Goal: Information Seeking & Learning: Learn about a topic

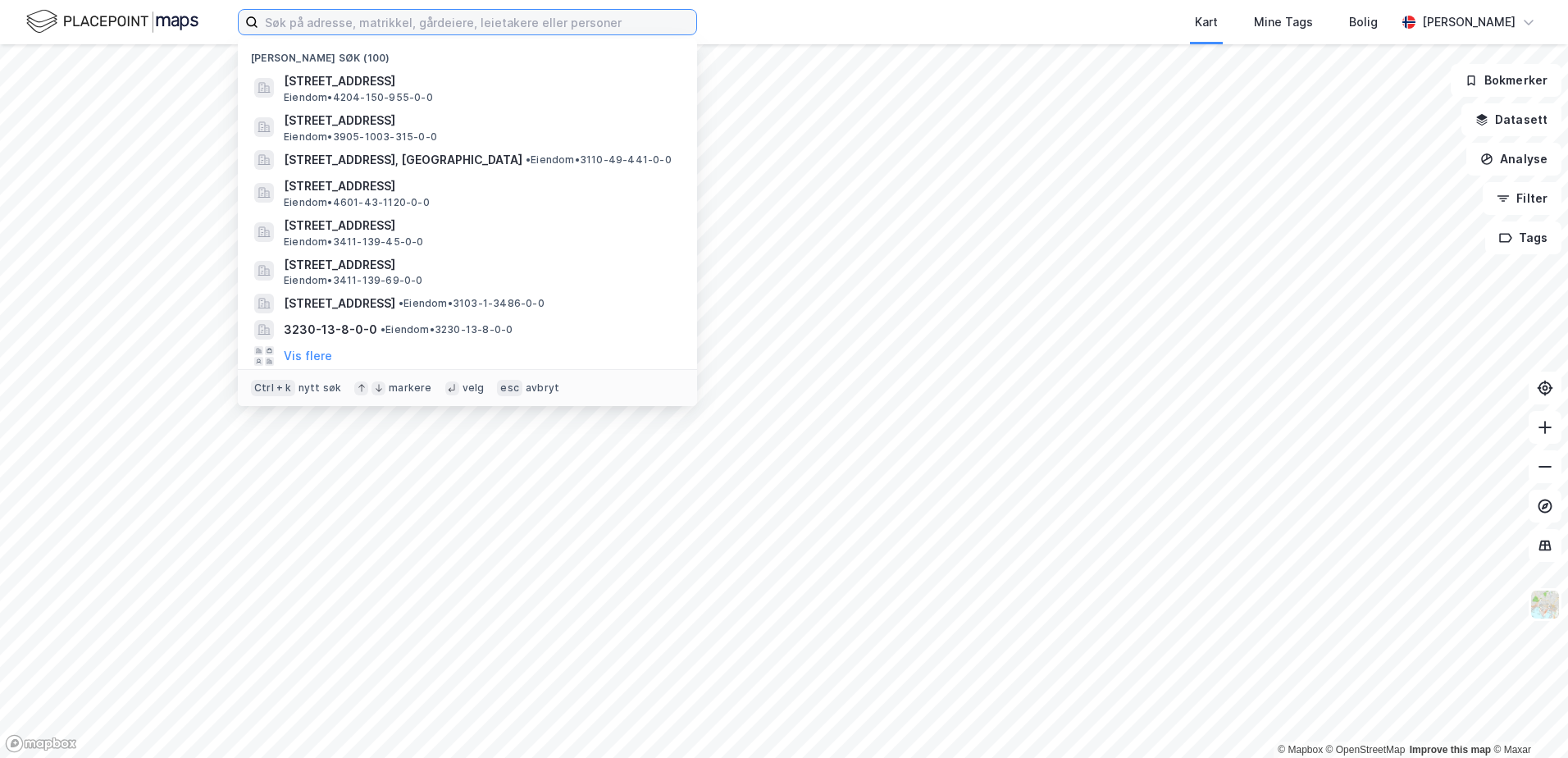
click at [431, 20] on input at bounding box center [477, 22] width 438 height 25
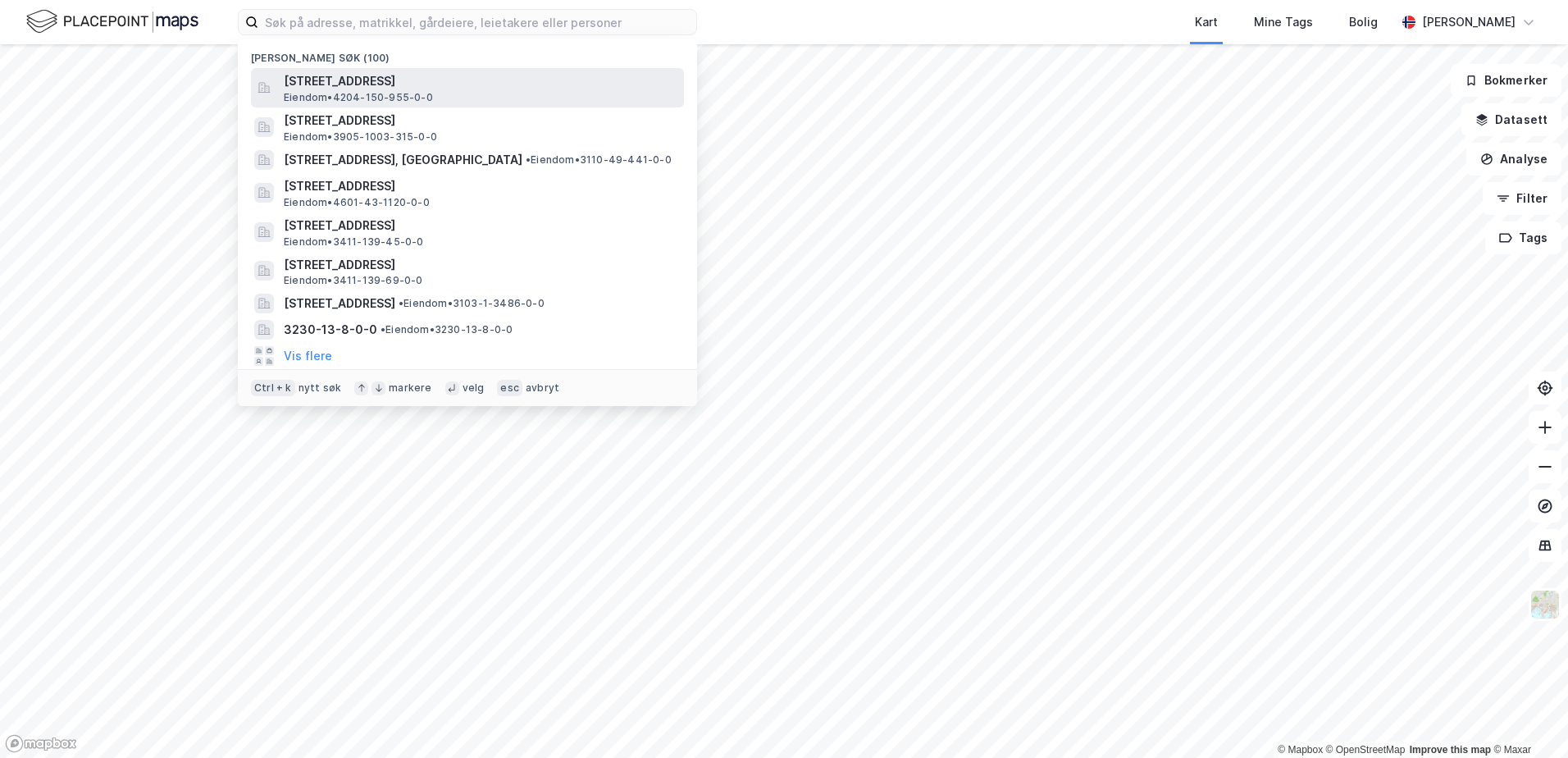
click at [408, 78] on span "[STREET_ADDRESS]" at bounding box center [480, 82] width 394 height 20
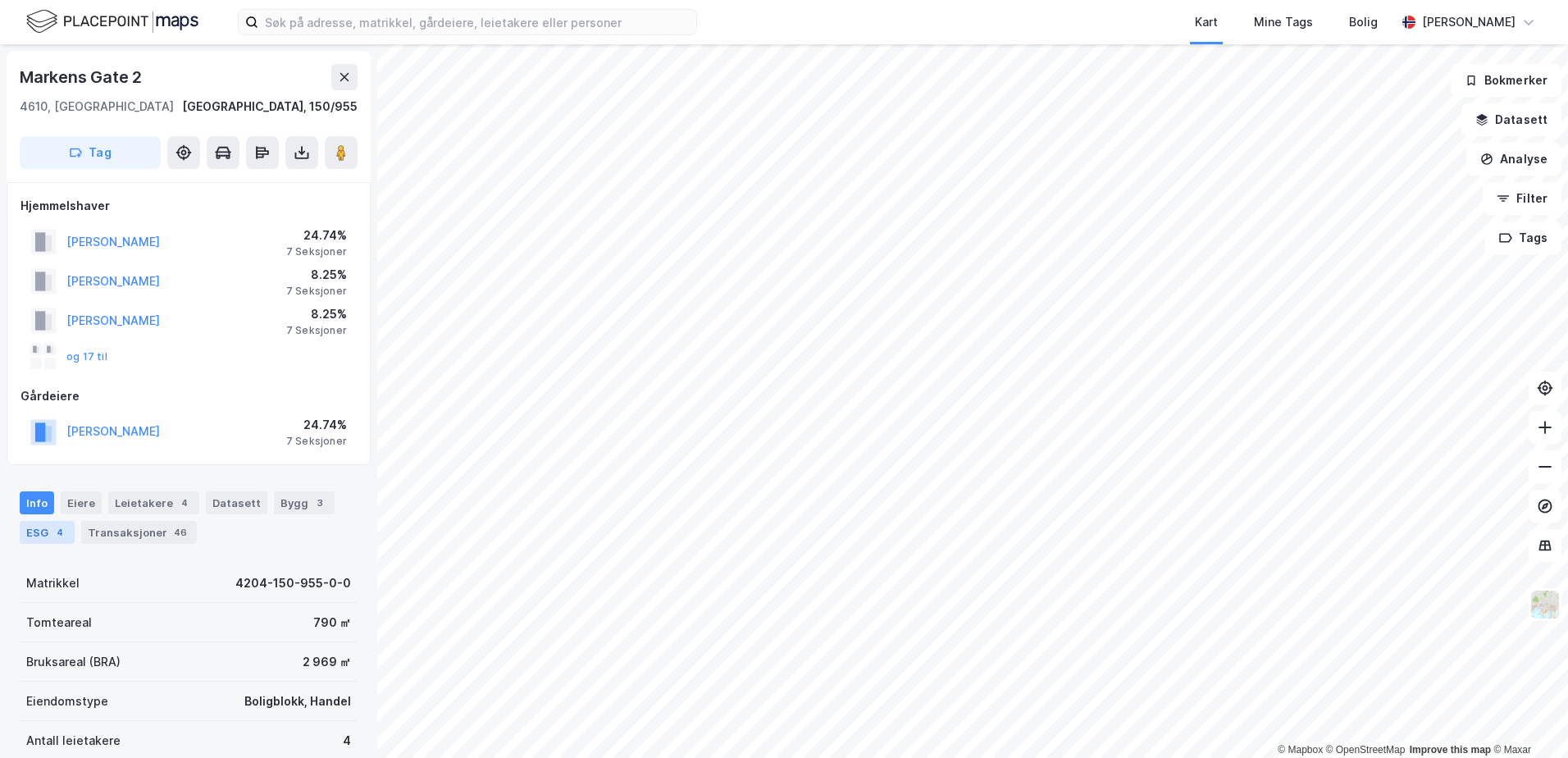
click at [42, 530] on div "ESG 4" at bounding box center [47, 532] width 55 height 23
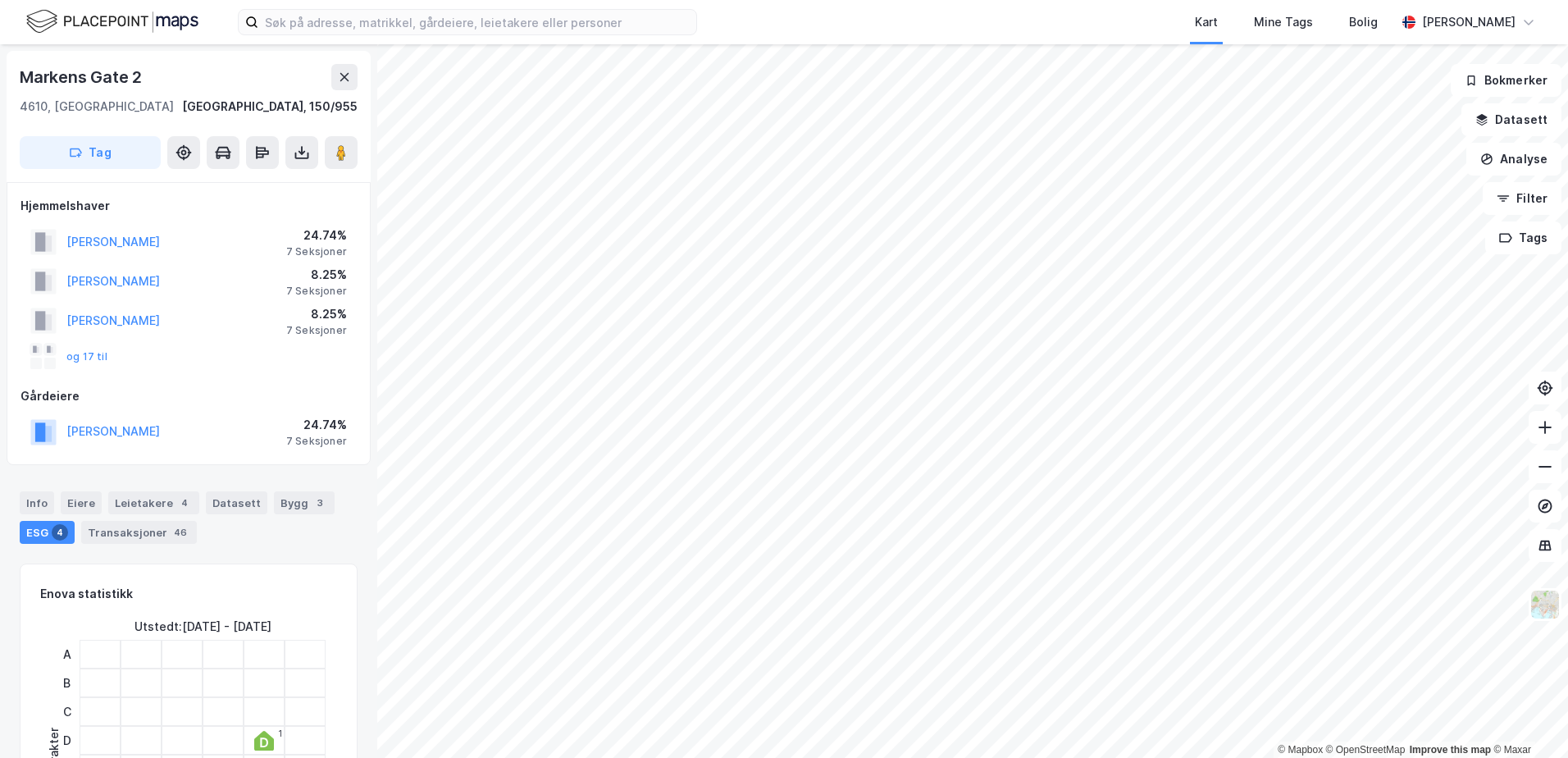
scroll to position [328, 0]
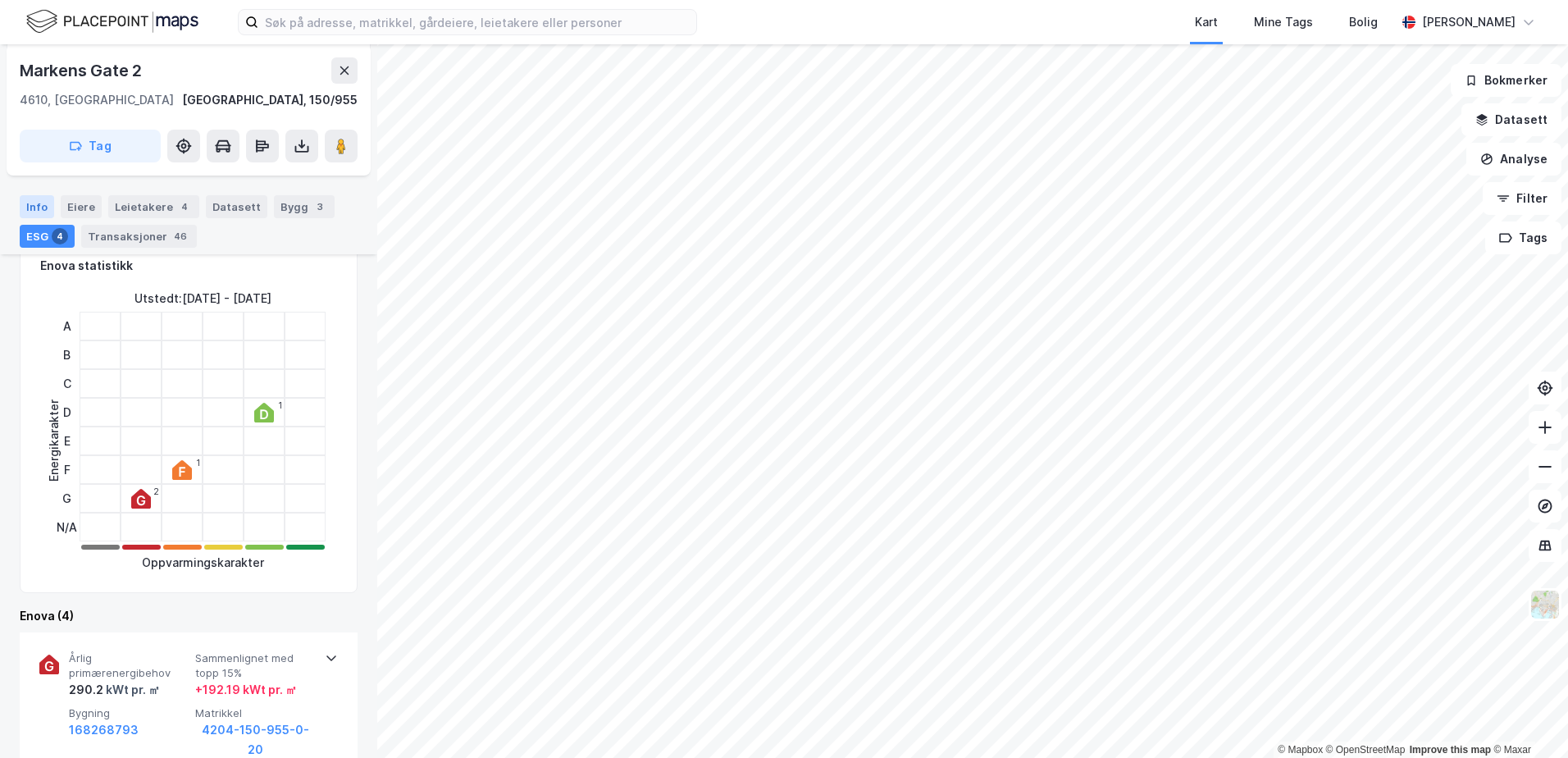
click at [32, 204] on div "Info" at bounding box center [37, 206] width 35 height 23
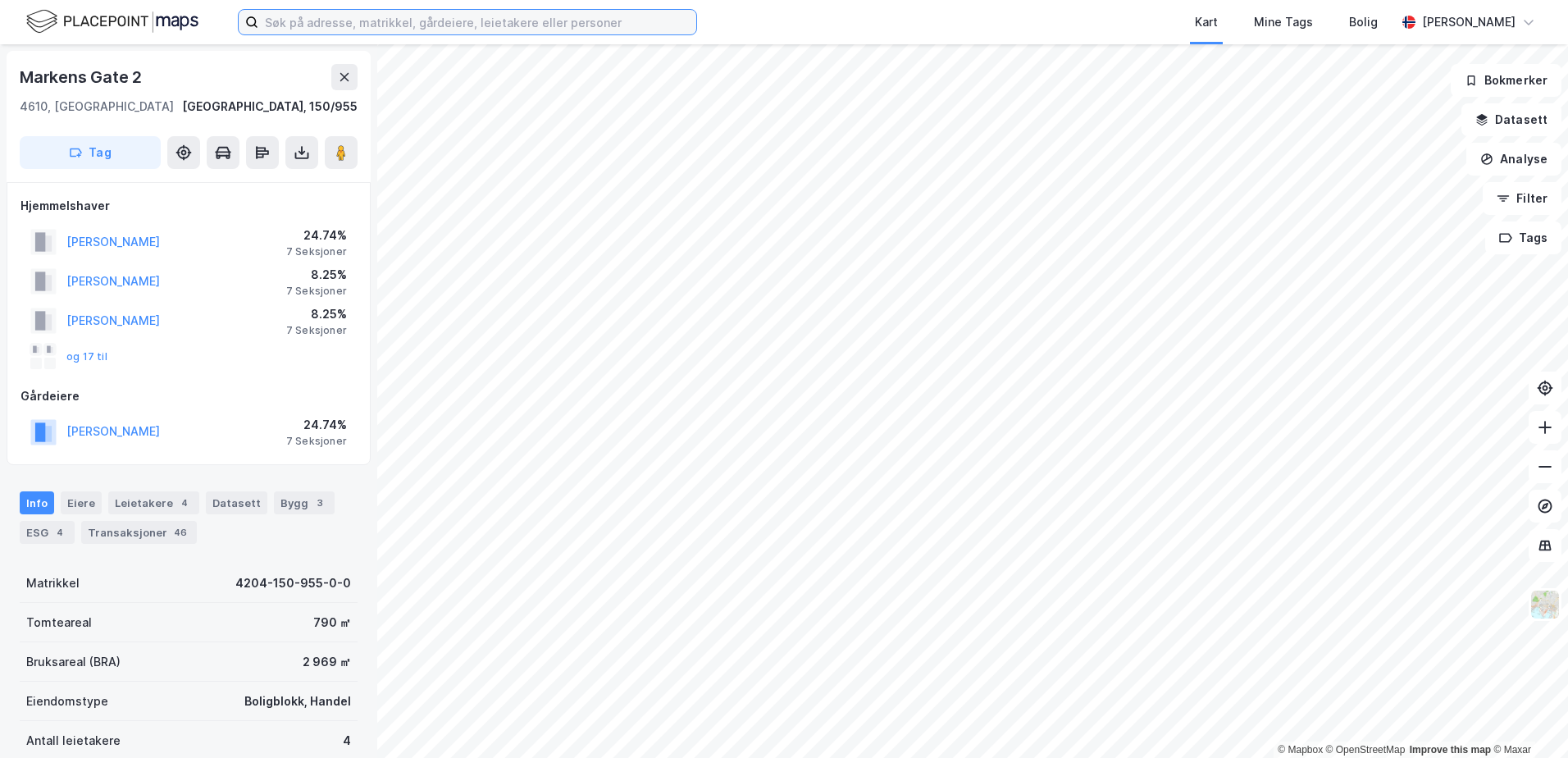
click at [392, 21] on input at bounding box center [477, 22] width 438 height 25
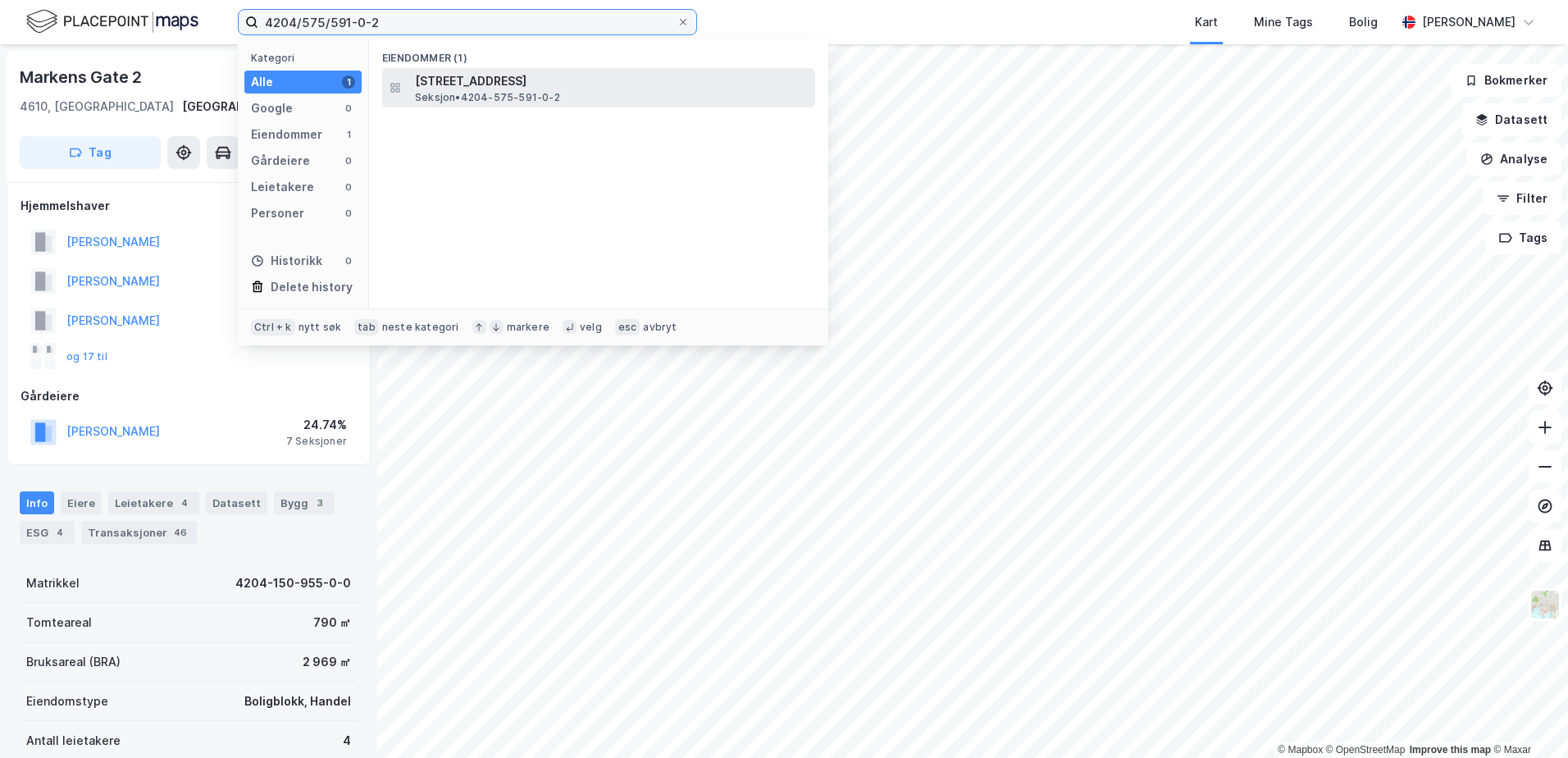
type input "4204/575/591-0-2"
click at [488, 86] on span "Mjåvannssvingen 55, 4628, KRISTIANSAND S, KRISTIANSAND" at bounding box center [611, 82] width 394 height 20
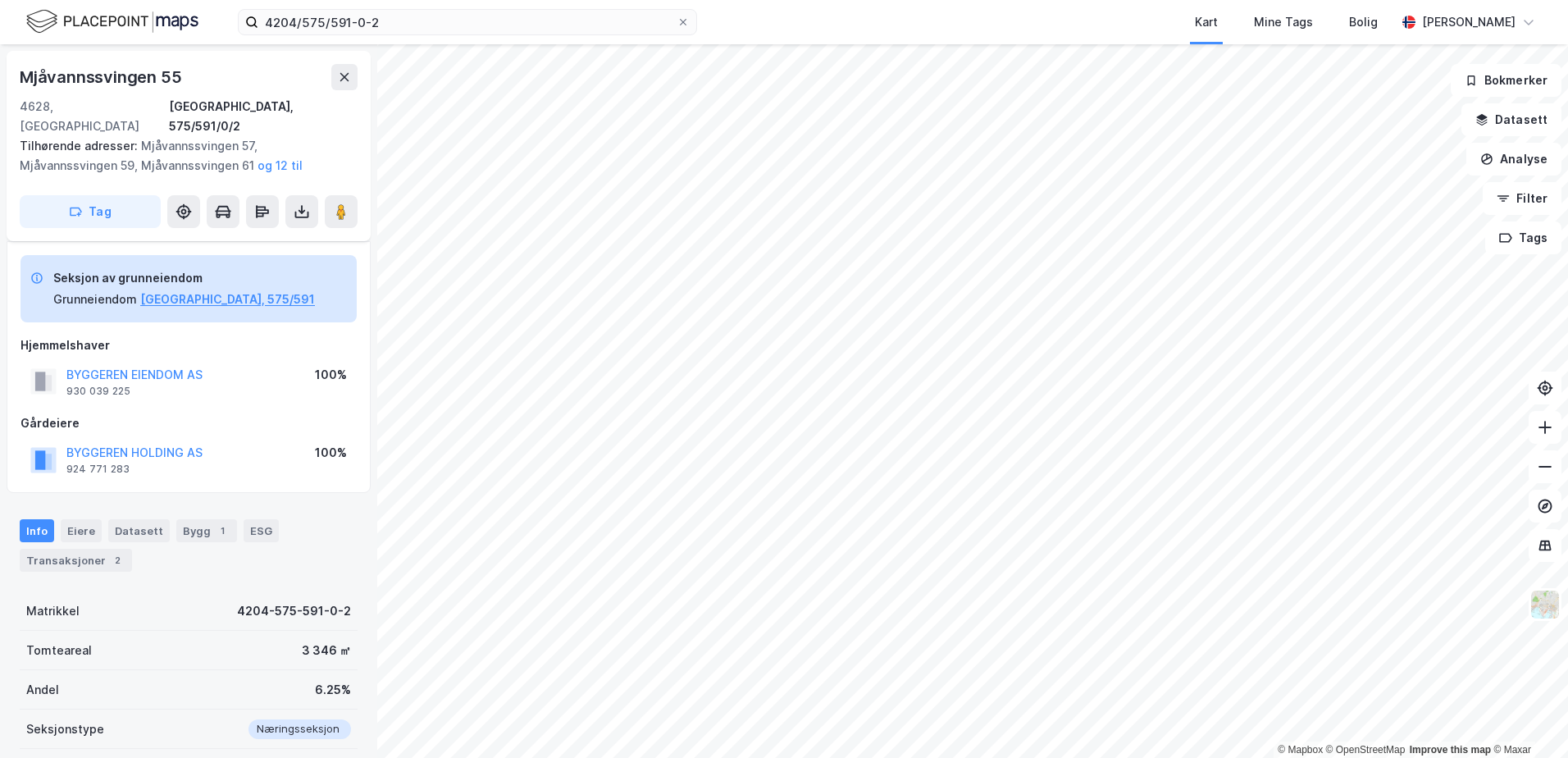
scroll to position [82, 0]
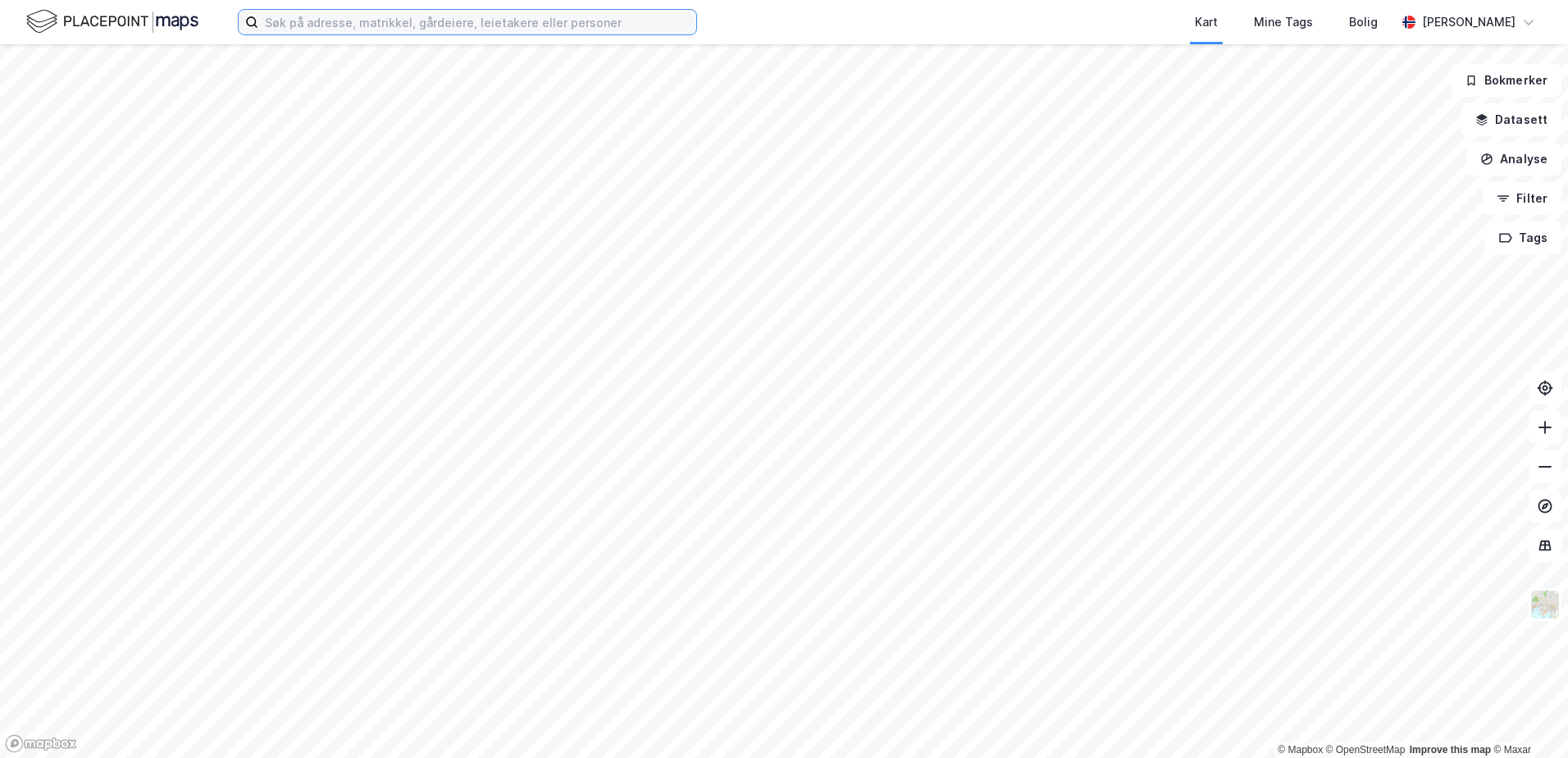
click at [418, 21] on input at bounding box center [477, 22] width 438 height 25
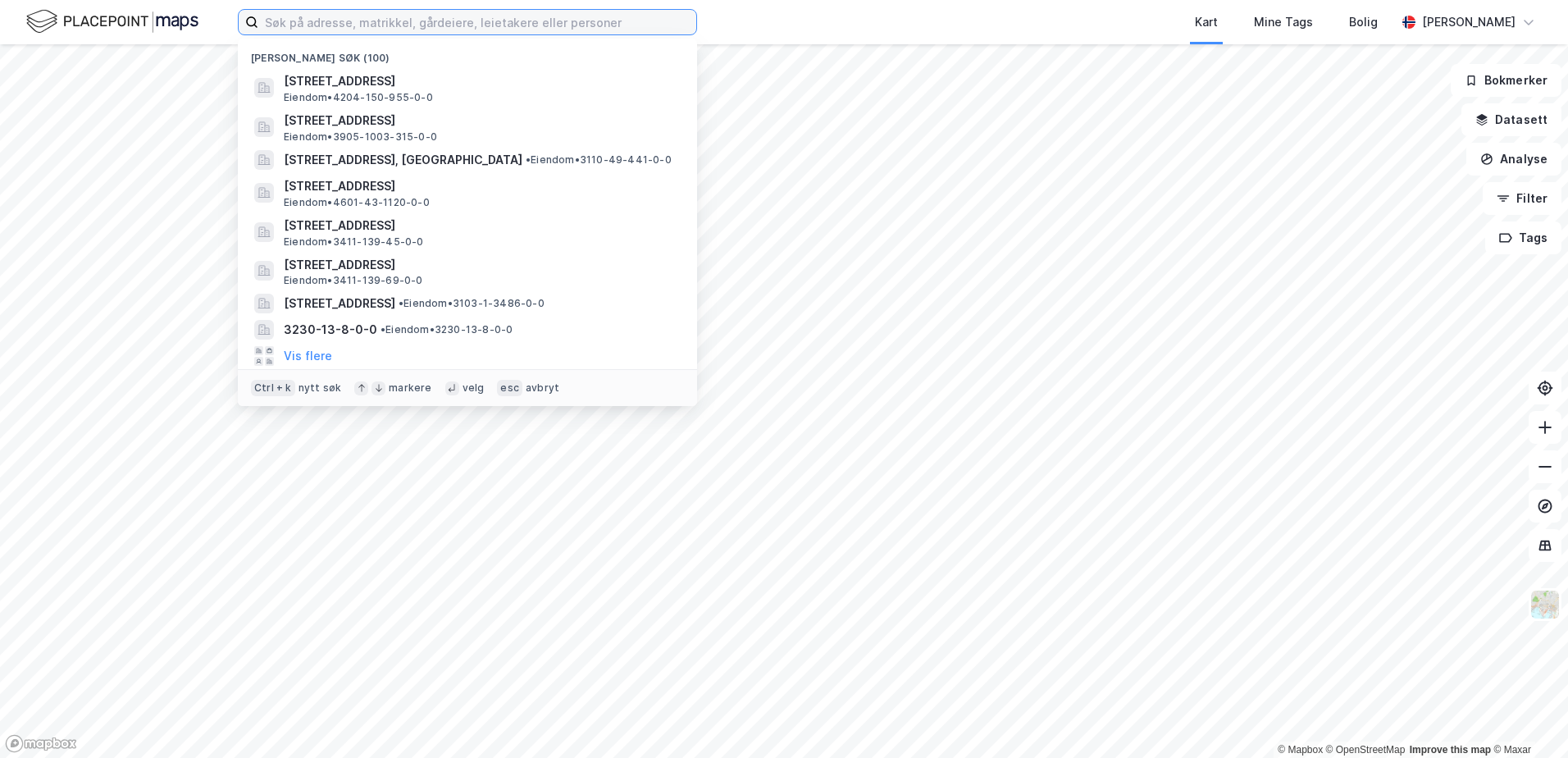
click at [392, 23] on input at bounding box center [477, 22] width 438 height 25
paste input "4204-57-431-0-0"
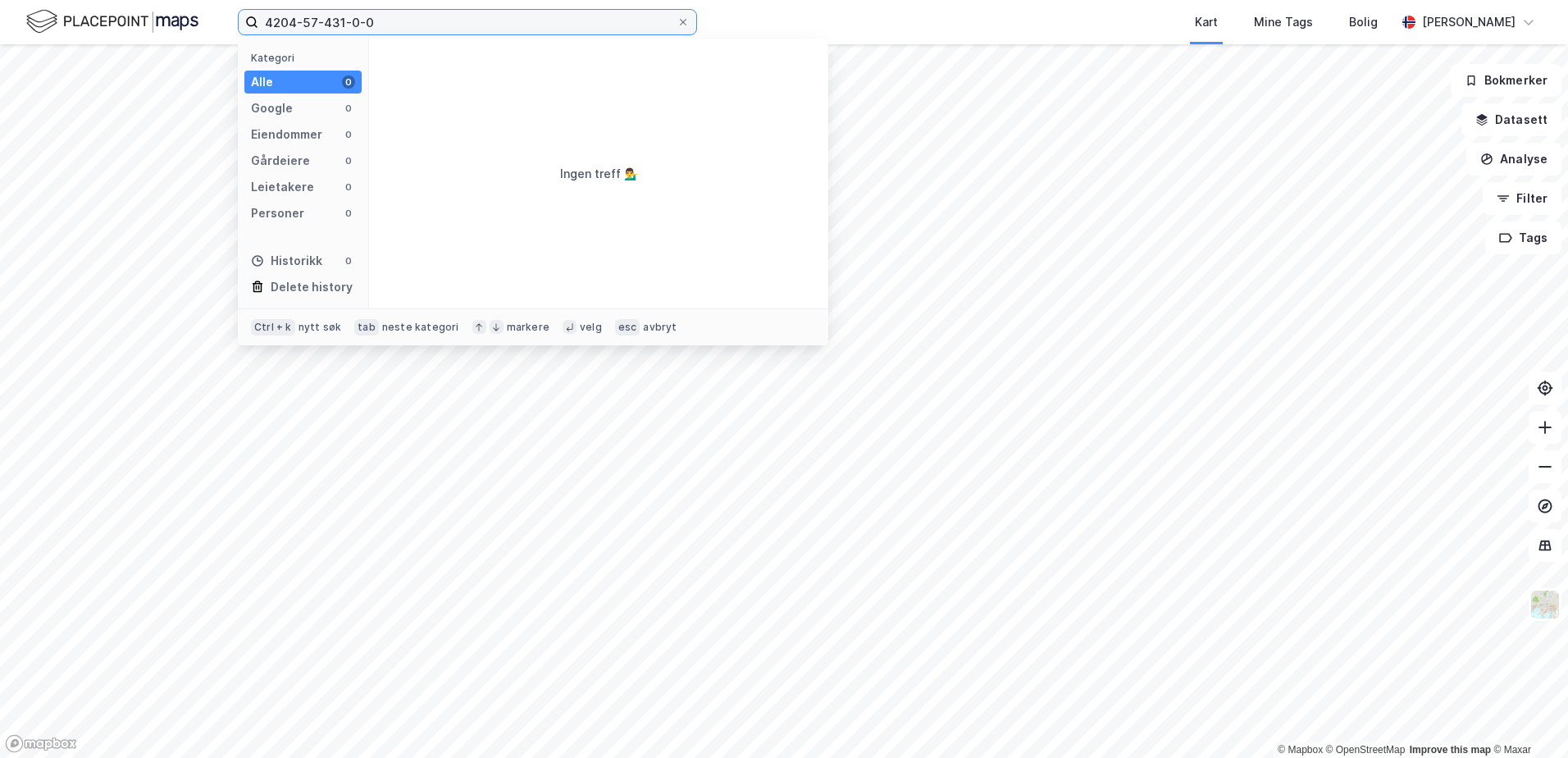
type input "4204-57-431-0-0"
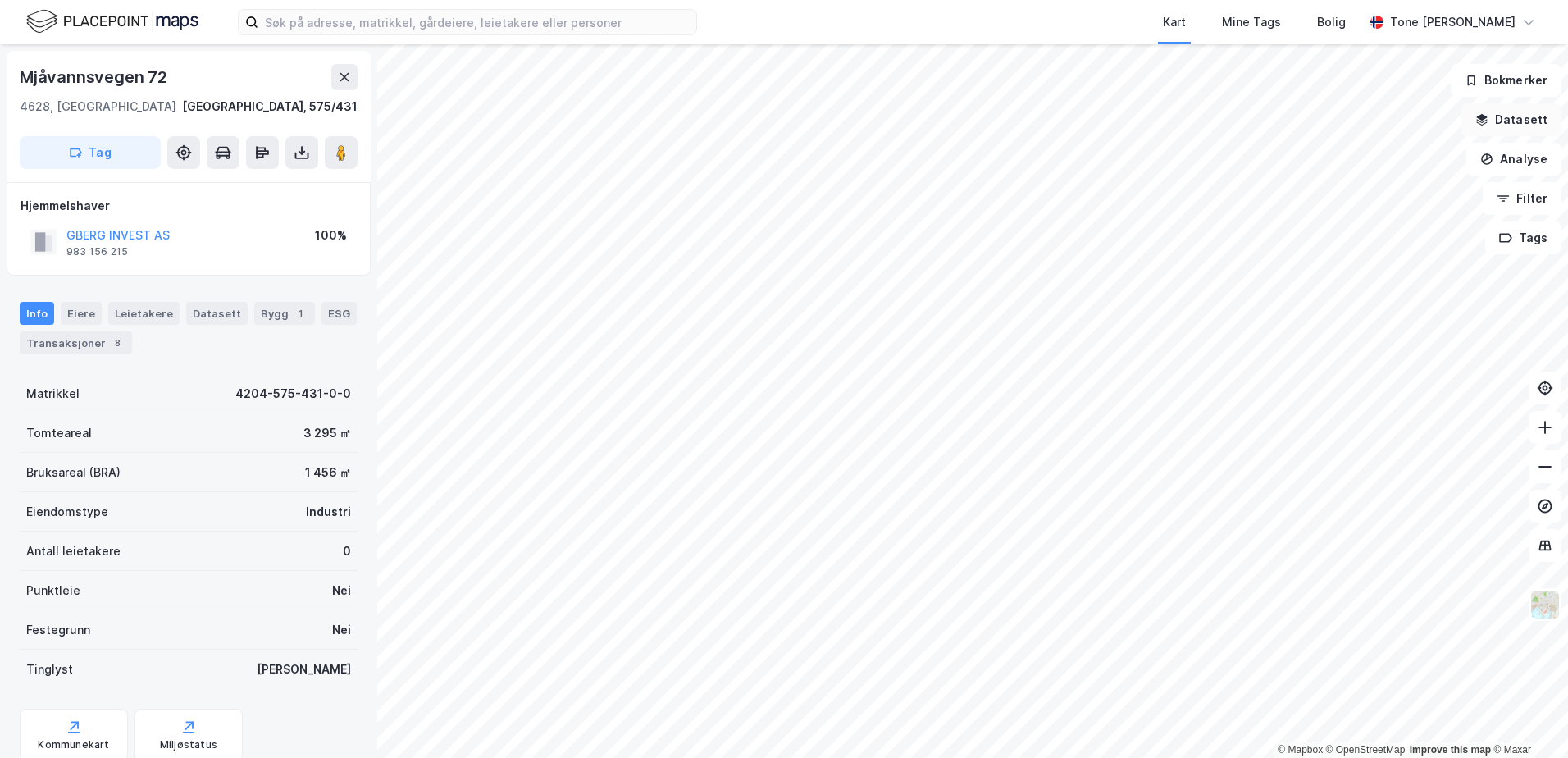
click at [1502, 109] on button "Datasett" at bounding box center [1511, 120] width 100 height 33
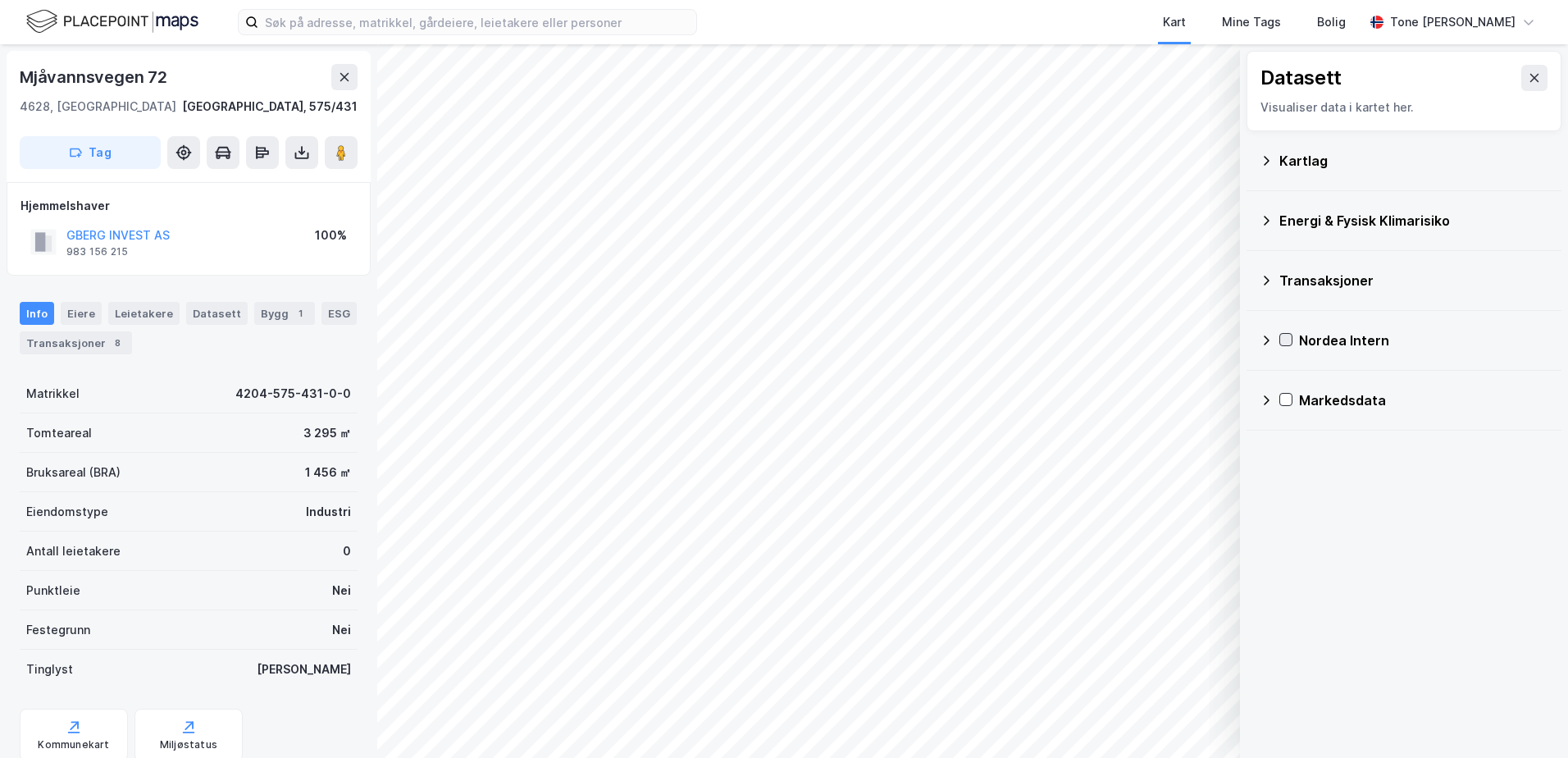
click at [1287, 340] on icon at bounding box center [1286, 340] width 9 height 6
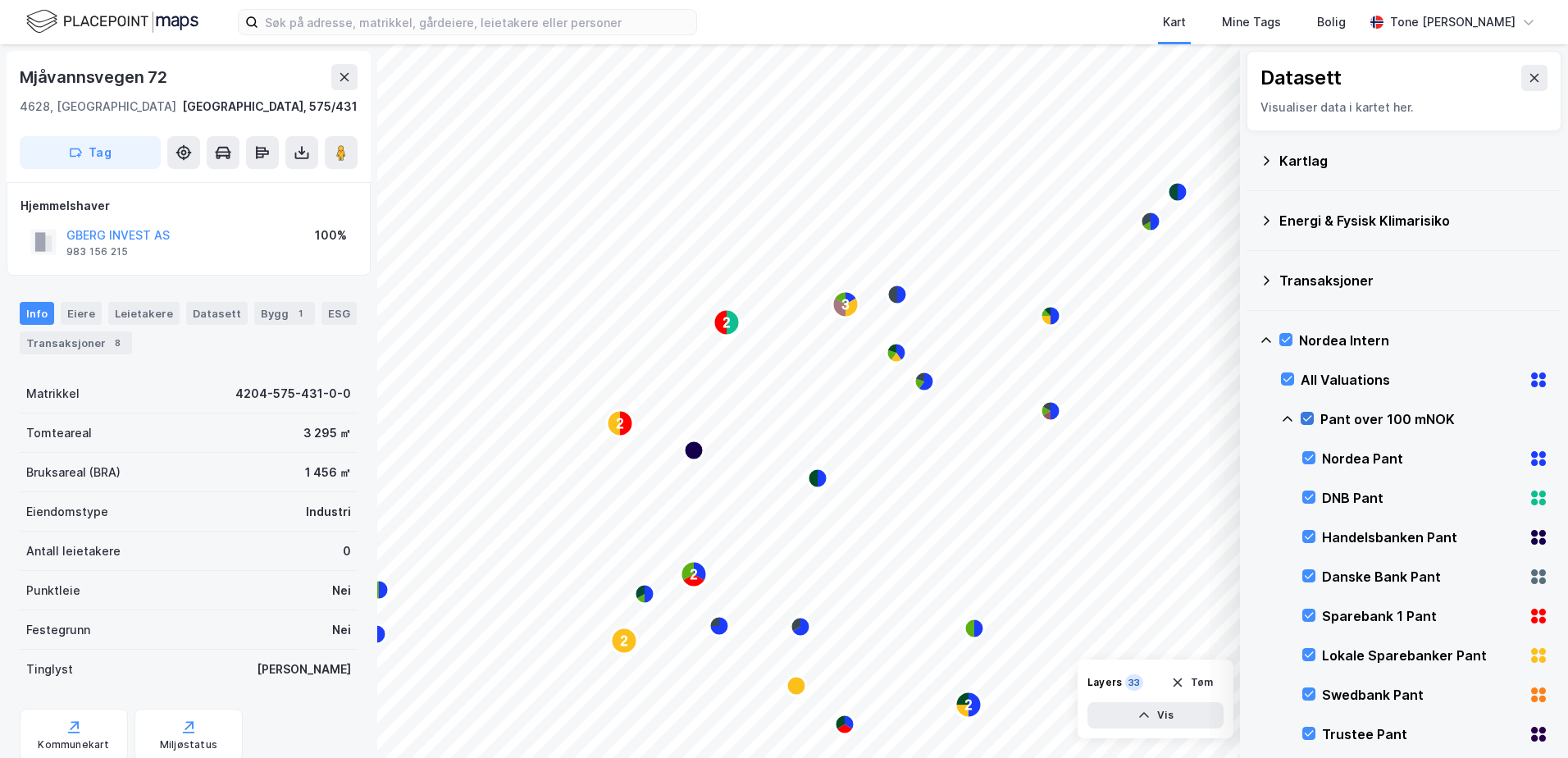
click at [1306, 414] on icon at bounding box center [1308, 418] width 12 height 12
click at [1530, 76] on icon at bounding box center [1534, 78] width 9 height 8
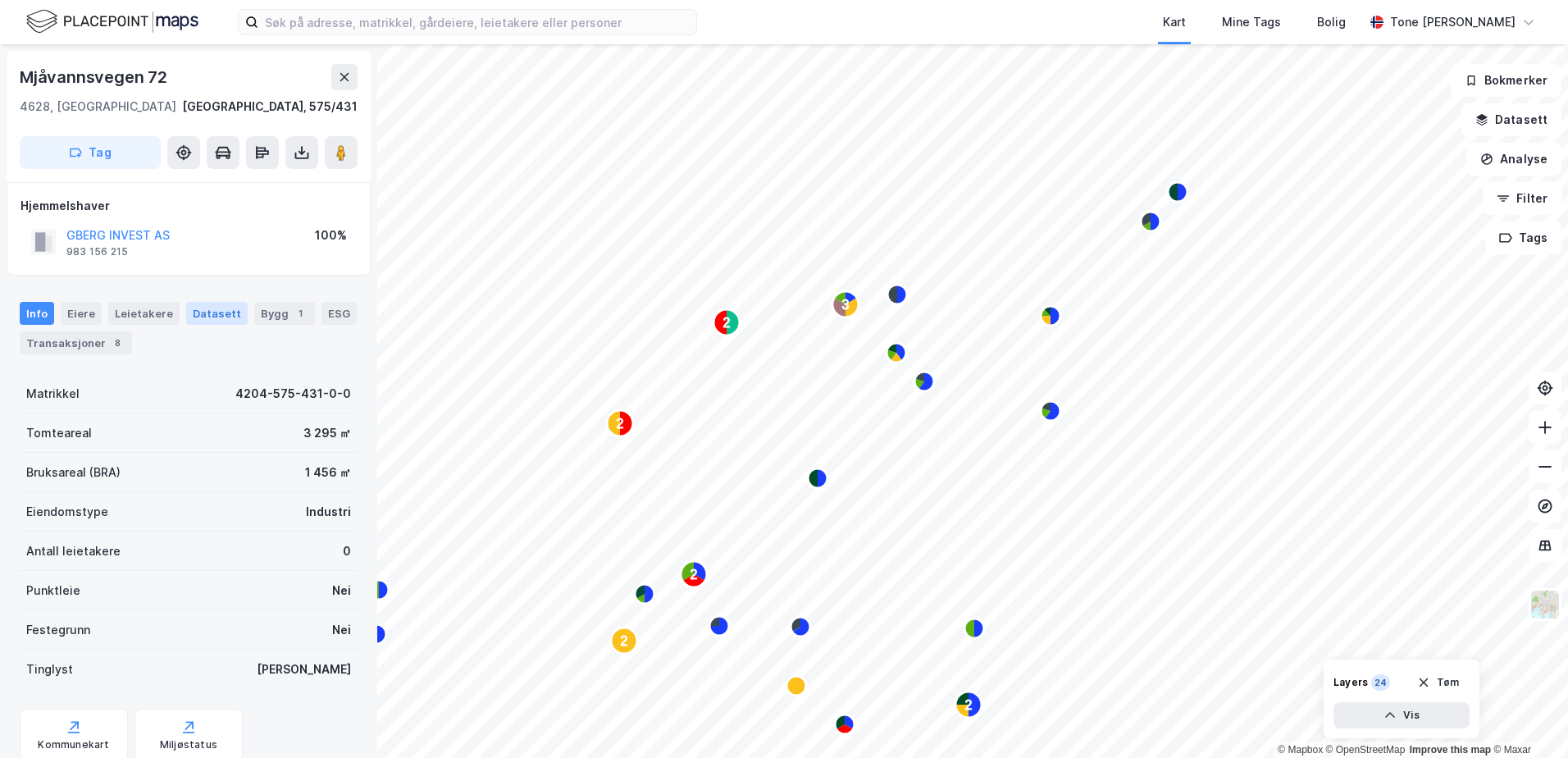
click at [205, 306] on div "Datasett" at bounding box center [217, 313] width 62 height 23
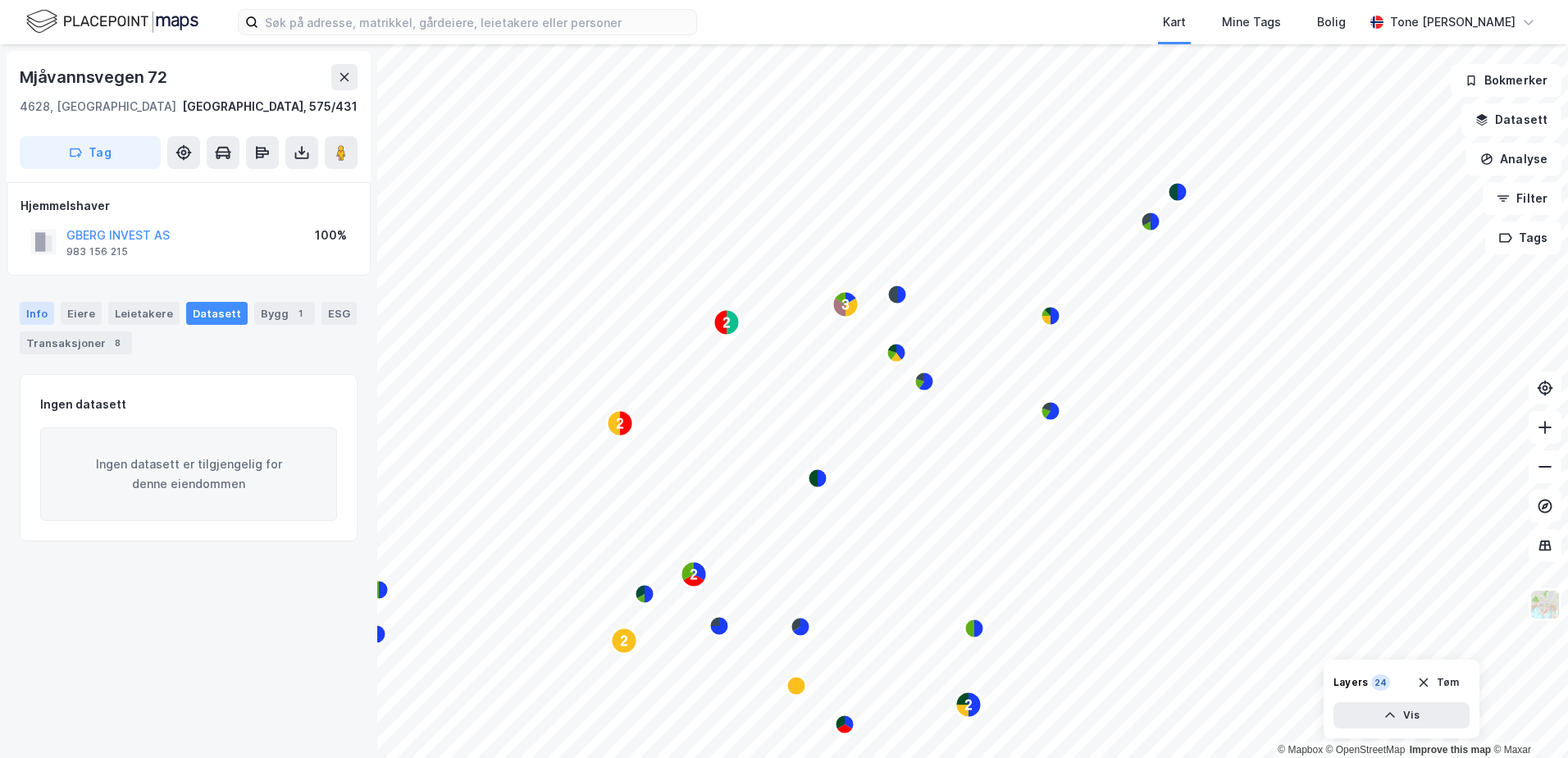
click at [30, 313] on div "Info" at bounding box center [37, 313] width 35 height 23
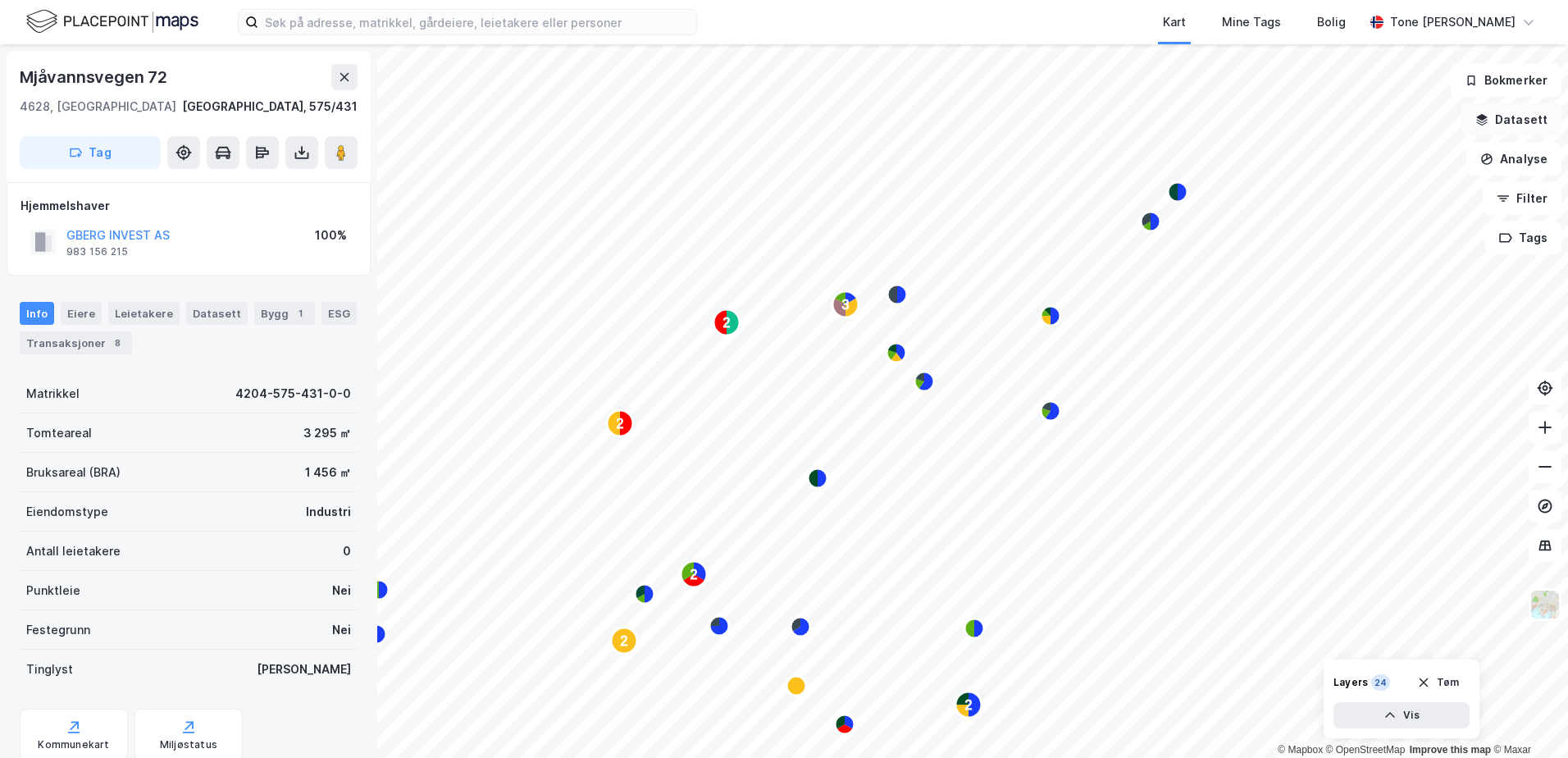
click at [1518, 118] on button "Datasett" at bounding box center [1511, 120] width 100 height 33
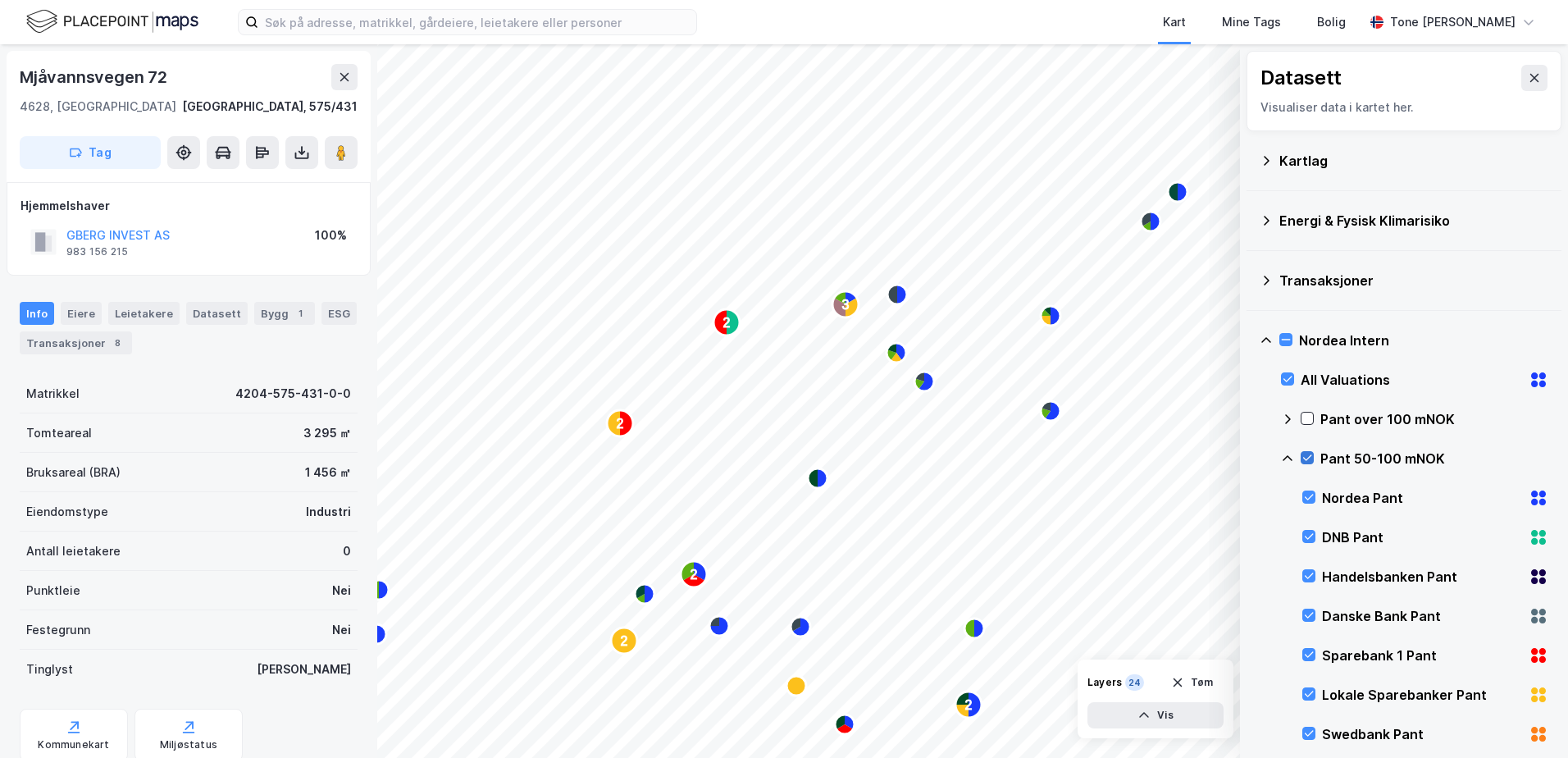
click at [1307, 456] on icon at bounding box center [1308, 458] width 12 height 12
click at [1309, 499] on icon at bounding box center [1309, 498] width 9 height 6
click at [1288, 419] on icon at bounding box center [1287, 418] width 13 height 13
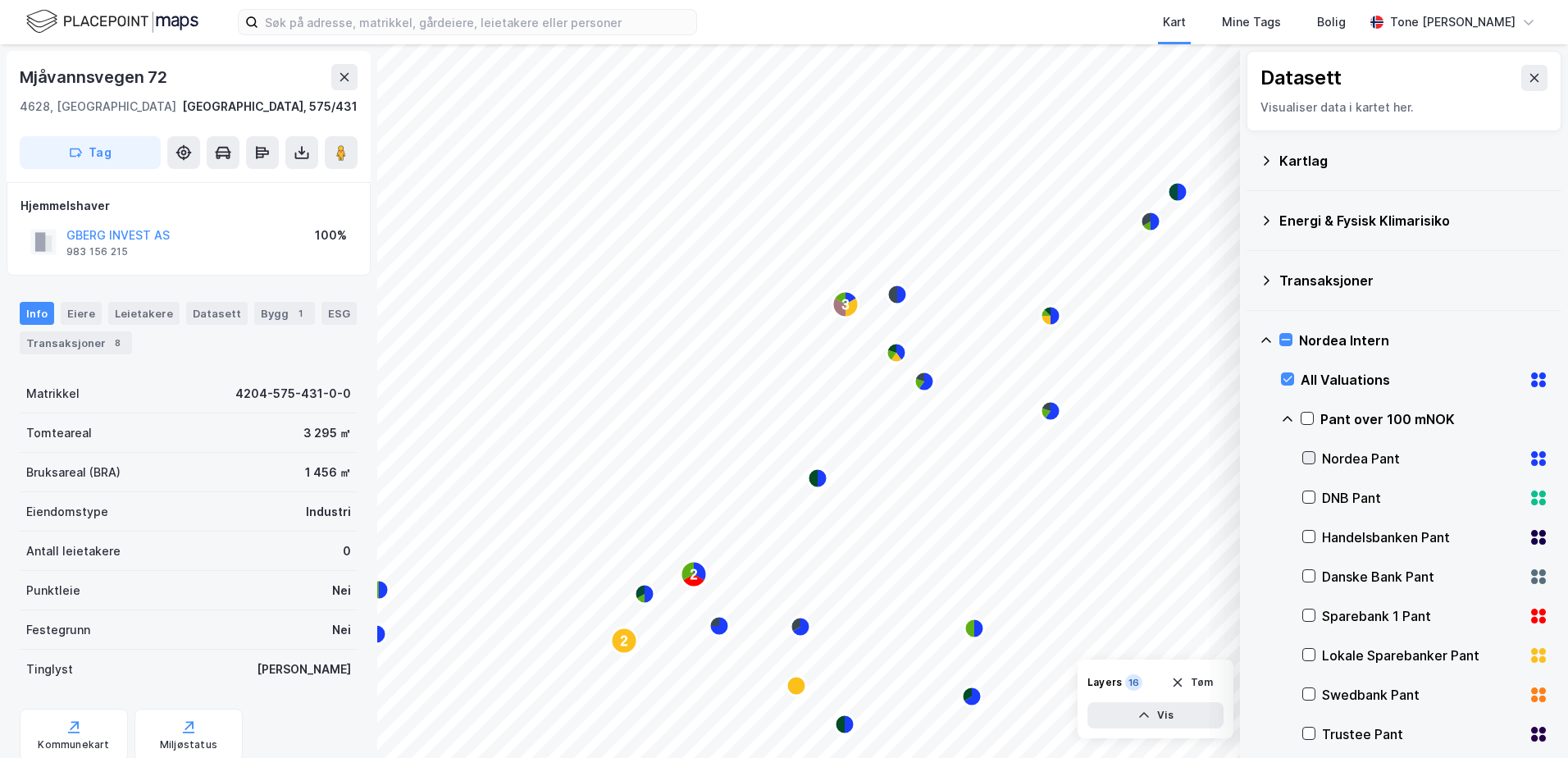
click at [1309, 456] on icon at bounding box center [1309, 458] width 12 height 12
click at [1283, 414] on icon at bounding box center [1287, 418] width 13 height 13
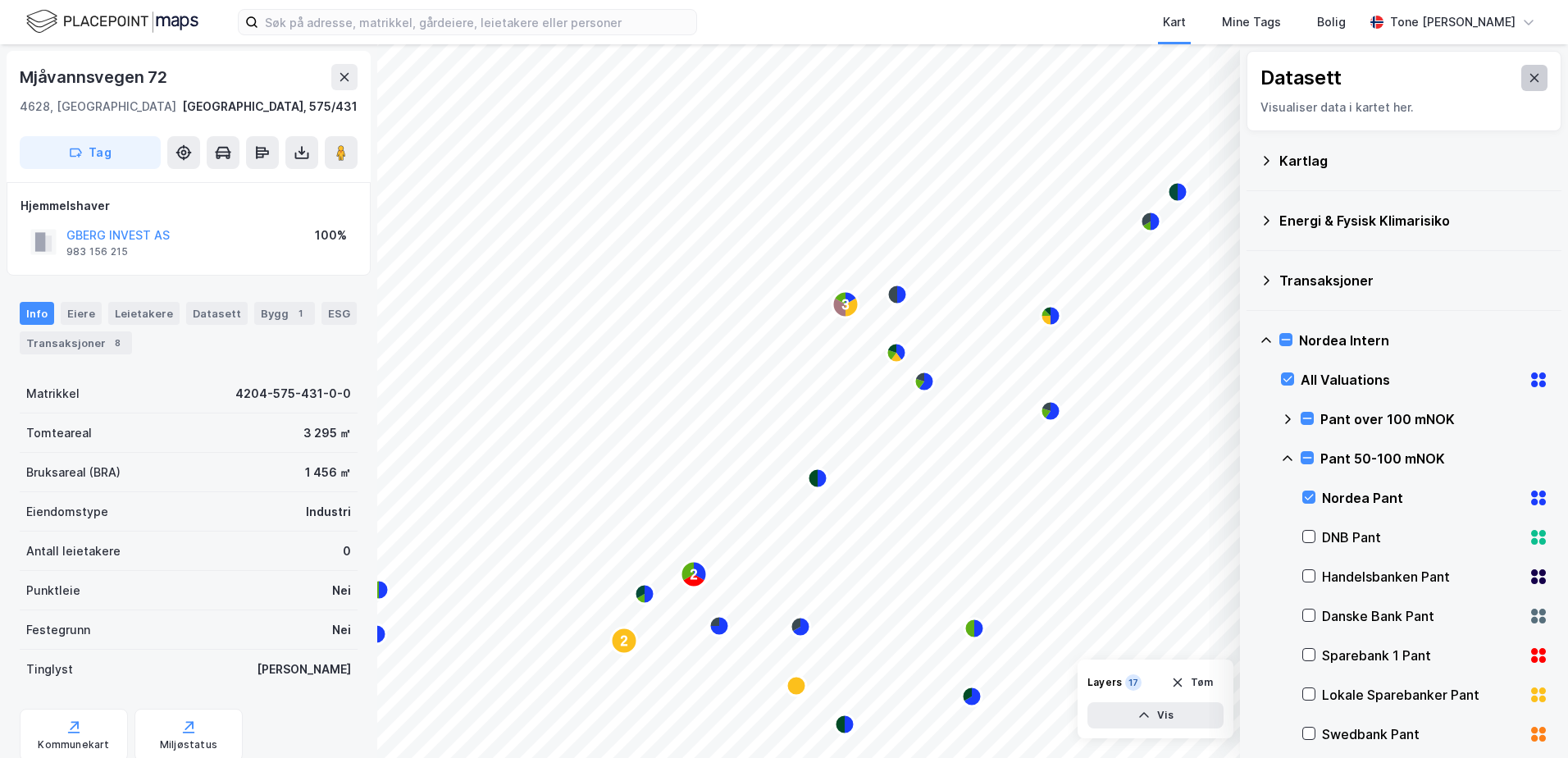
click at [1529, 71] on button at bounding box center [1534, 78] width 26 height 26
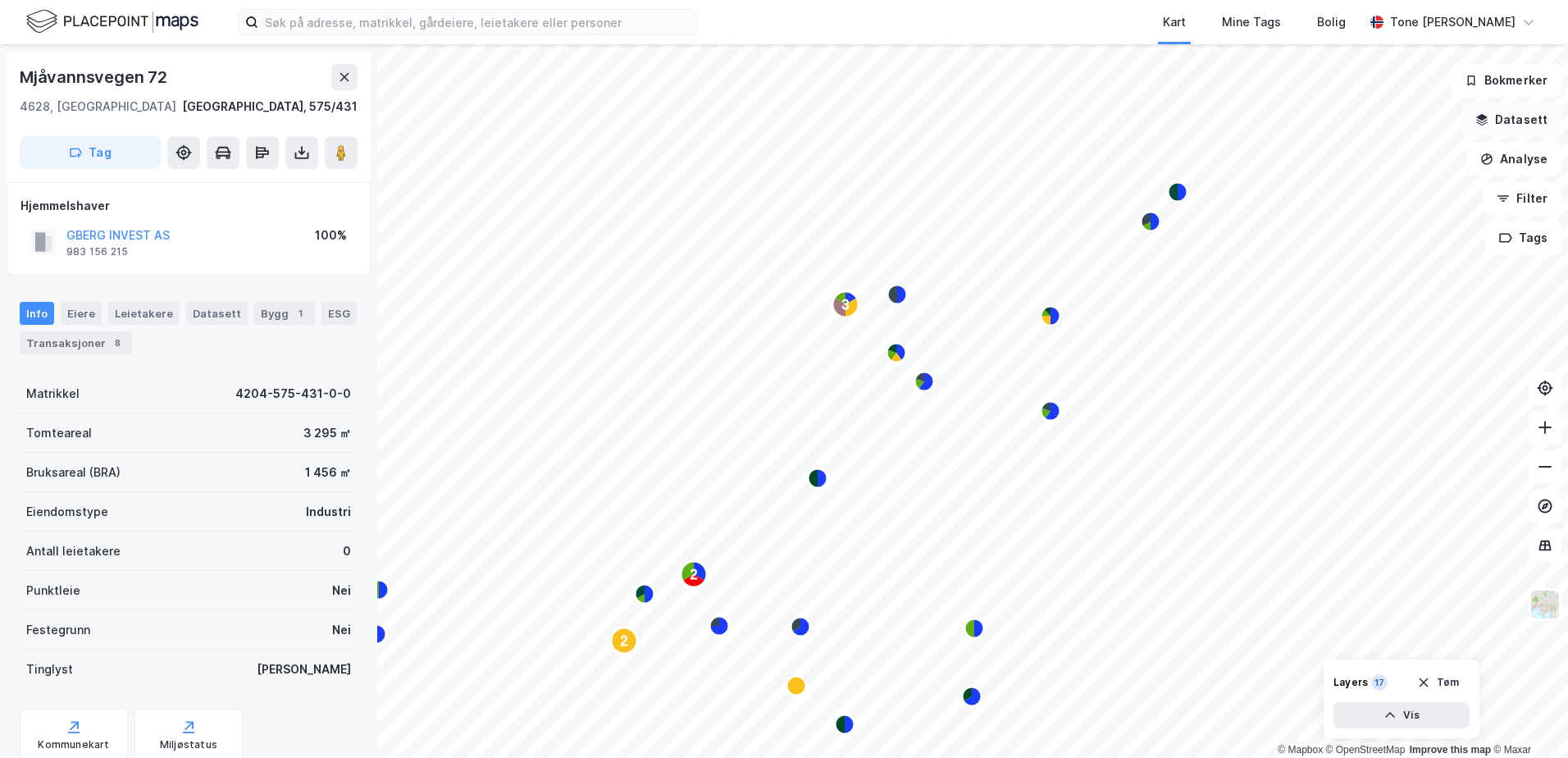
click at [1515, 116] on button "Datasett" at bounding box center [1511, 120] width 100 height 33
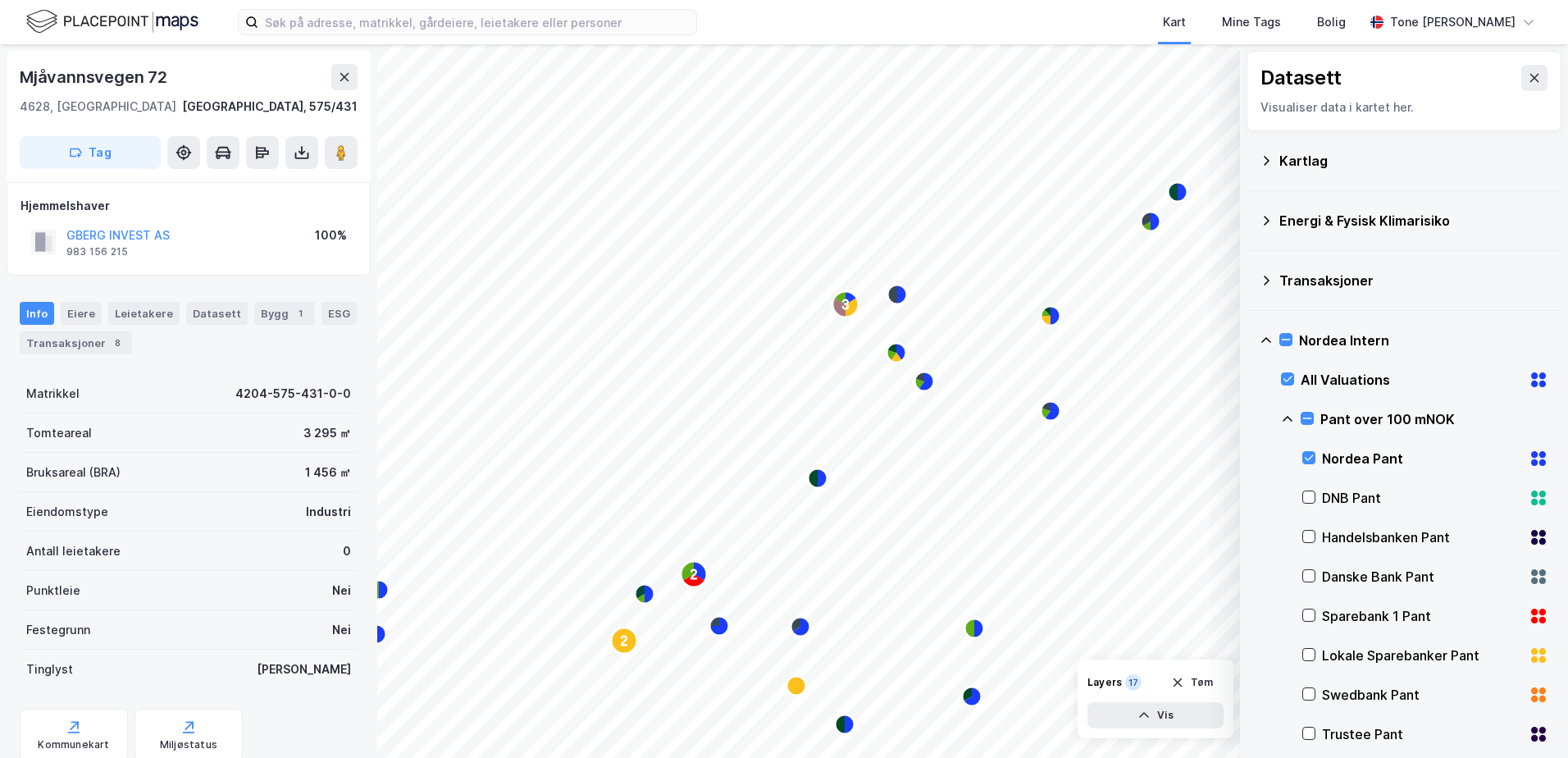
click at [1285, 419] on icon at bounding box center [1288, 419] width 10 height 6
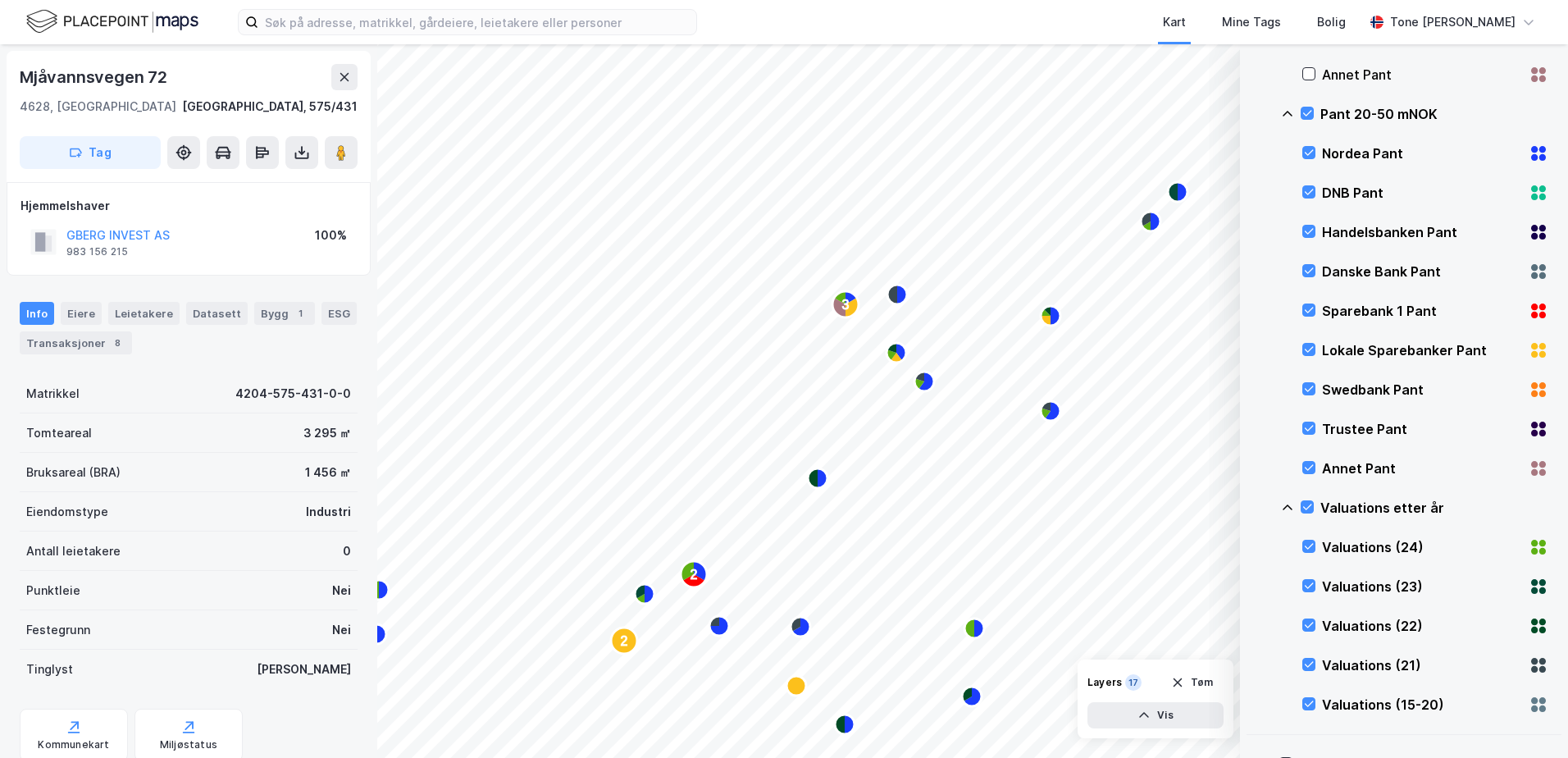
scroll to position [656, 0]
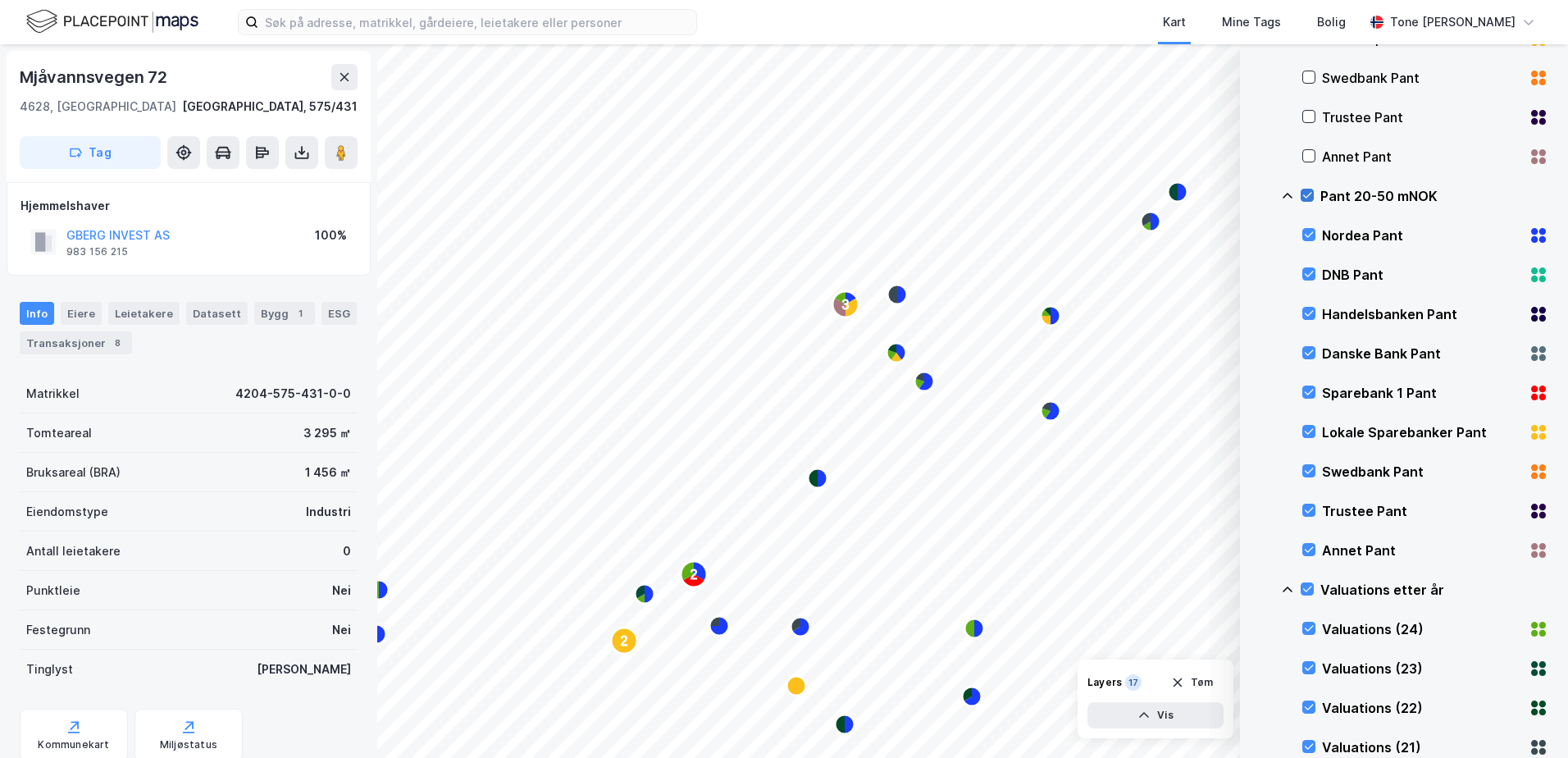
click at [1302, 194] on icon at bounding box center [1308, 195] width 12 height 12
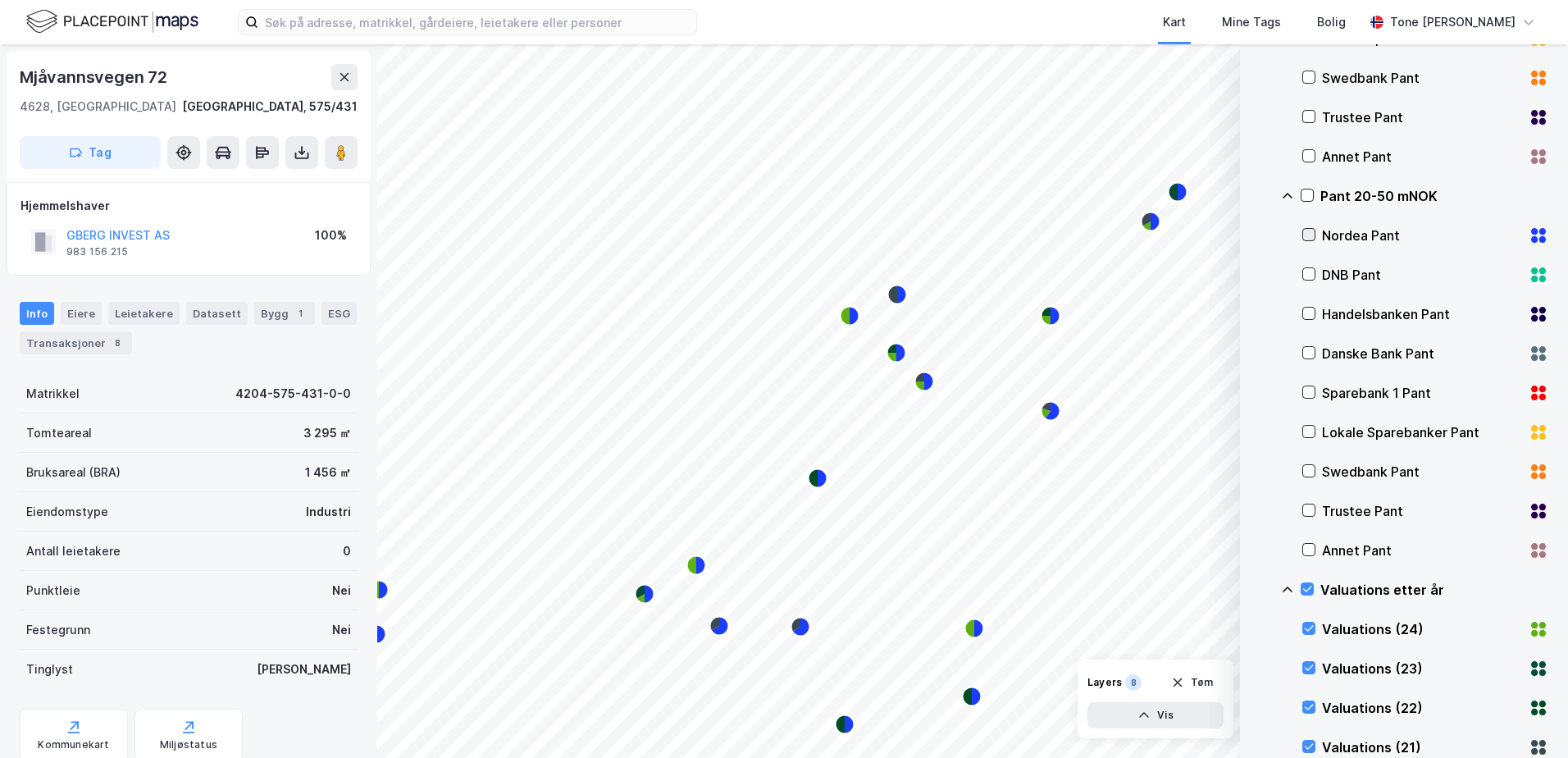
click at [1307, 230] on icon at bounding box center [1309, 234] width 12 height 12
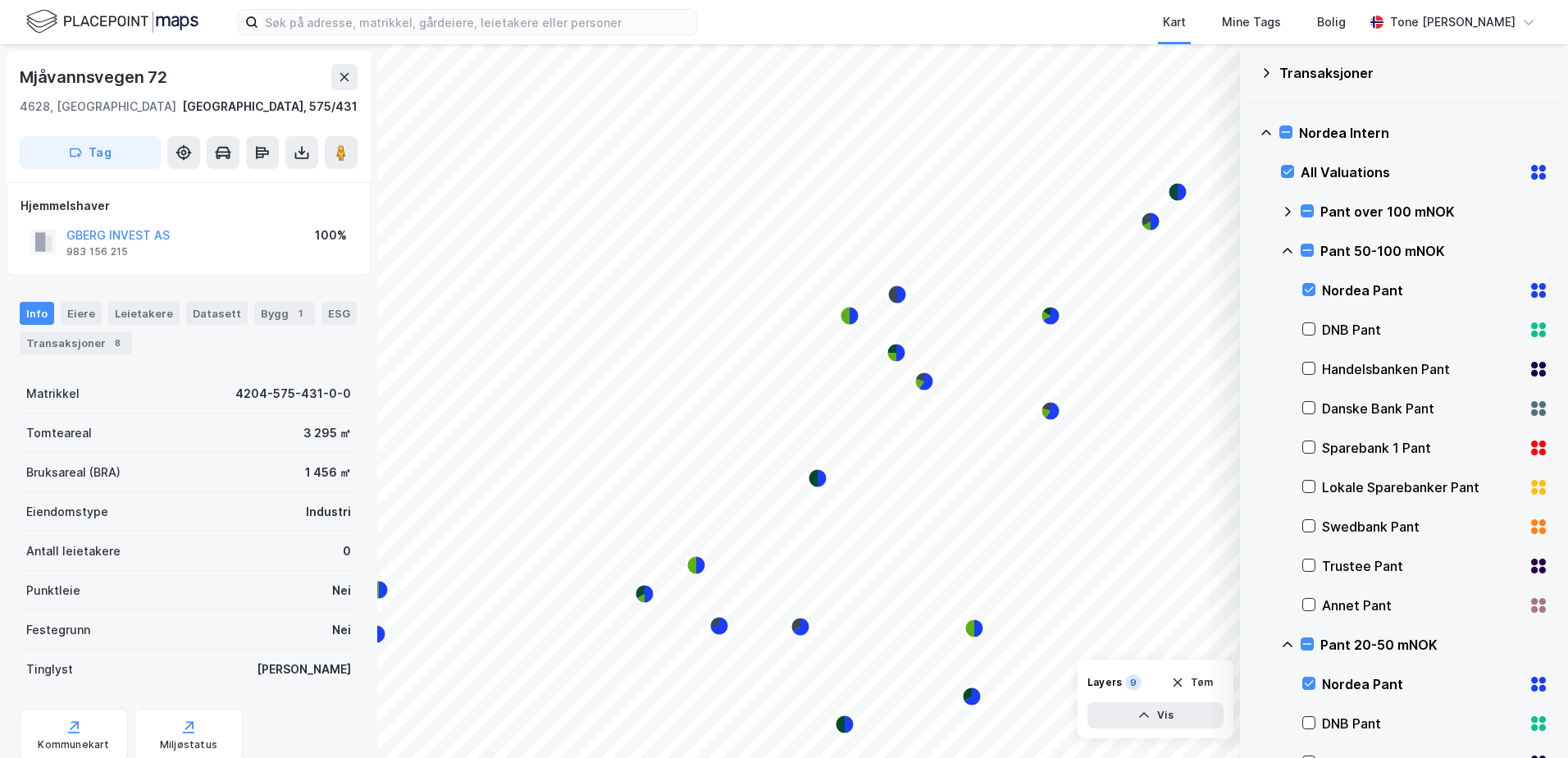
scroll to position [0, 0]
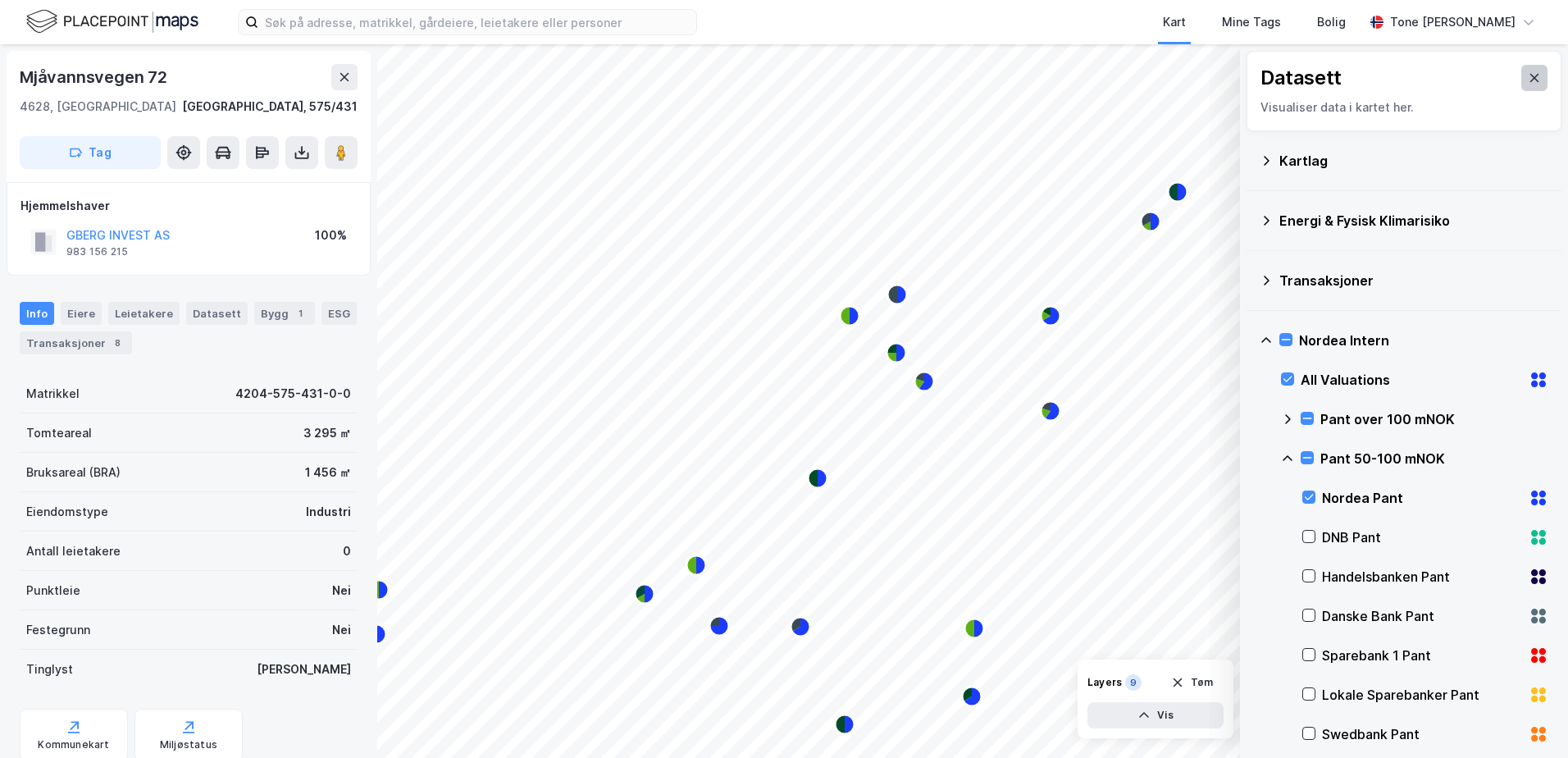
click at [1527, 72] on icon at bounding box center [1533, 78] width 13 height 13
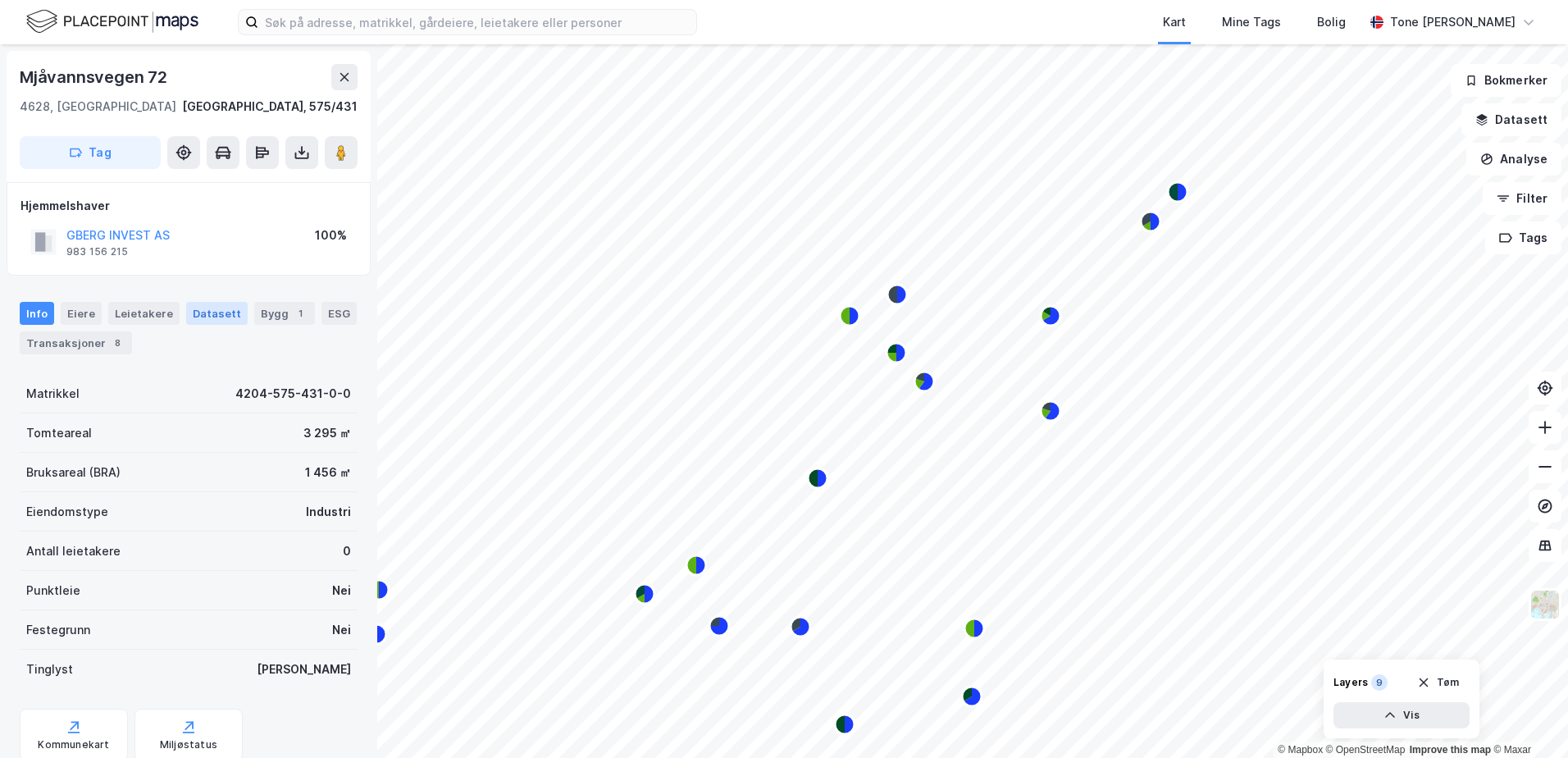
click at [201, 306] on div "Datasett" at bounding box center [217, 313] width 62 height 23
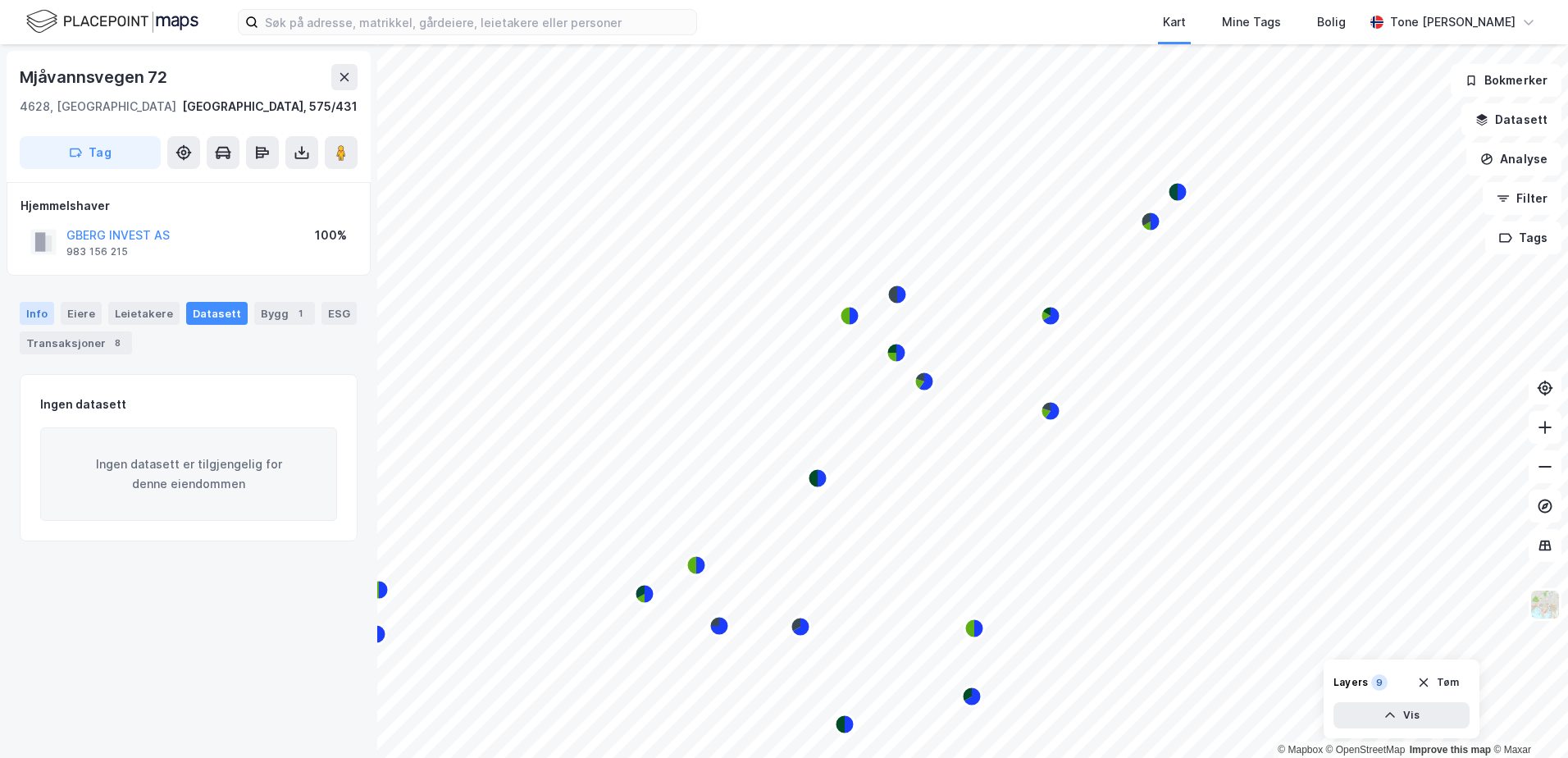
click at [38, 308] on div "Info" at bounding box center [37, 313] width 35 height 23
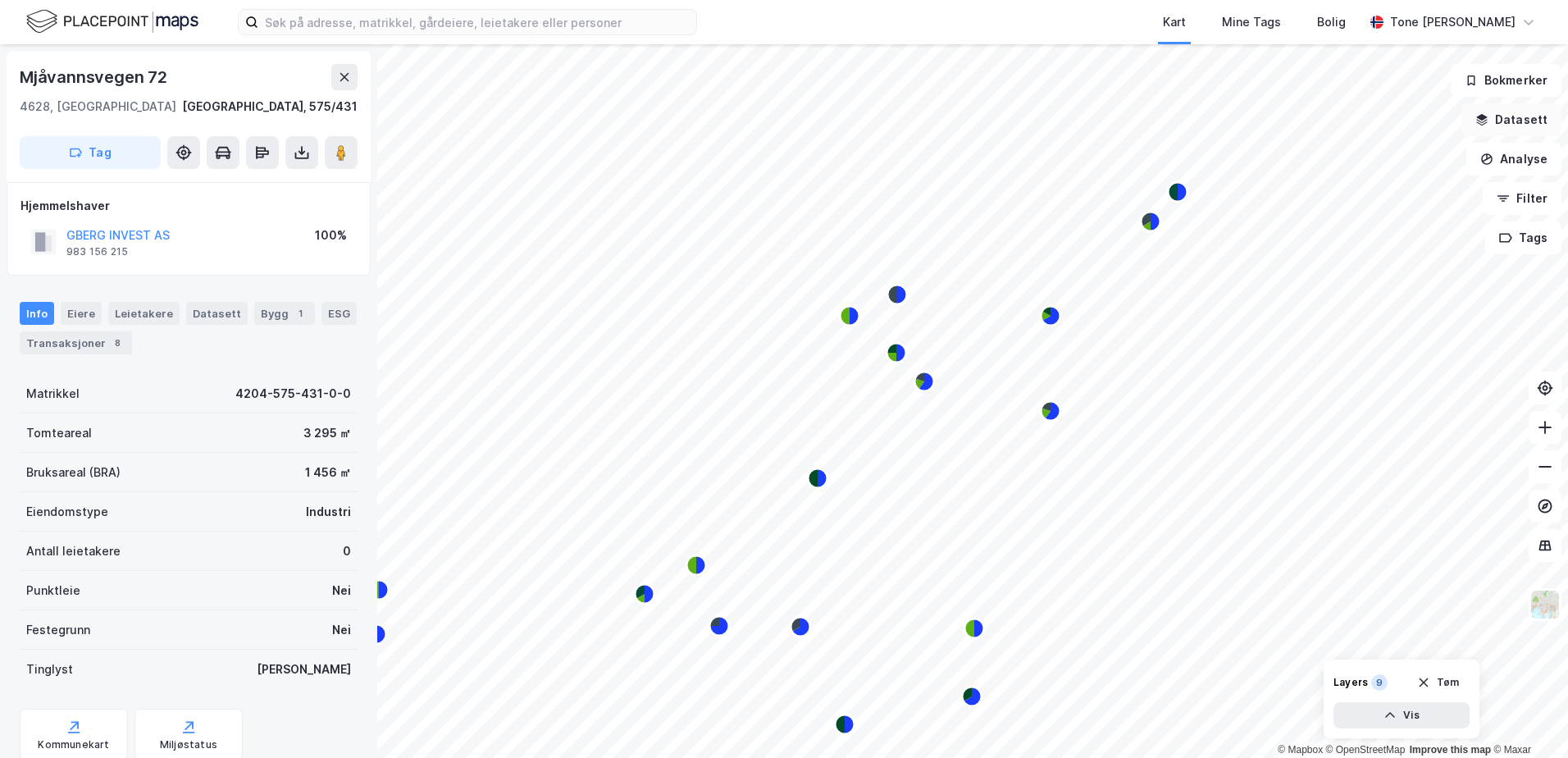
click at [1534, 114] on button "Datasett" at bounding box center [1511, 120] width 100 height 33
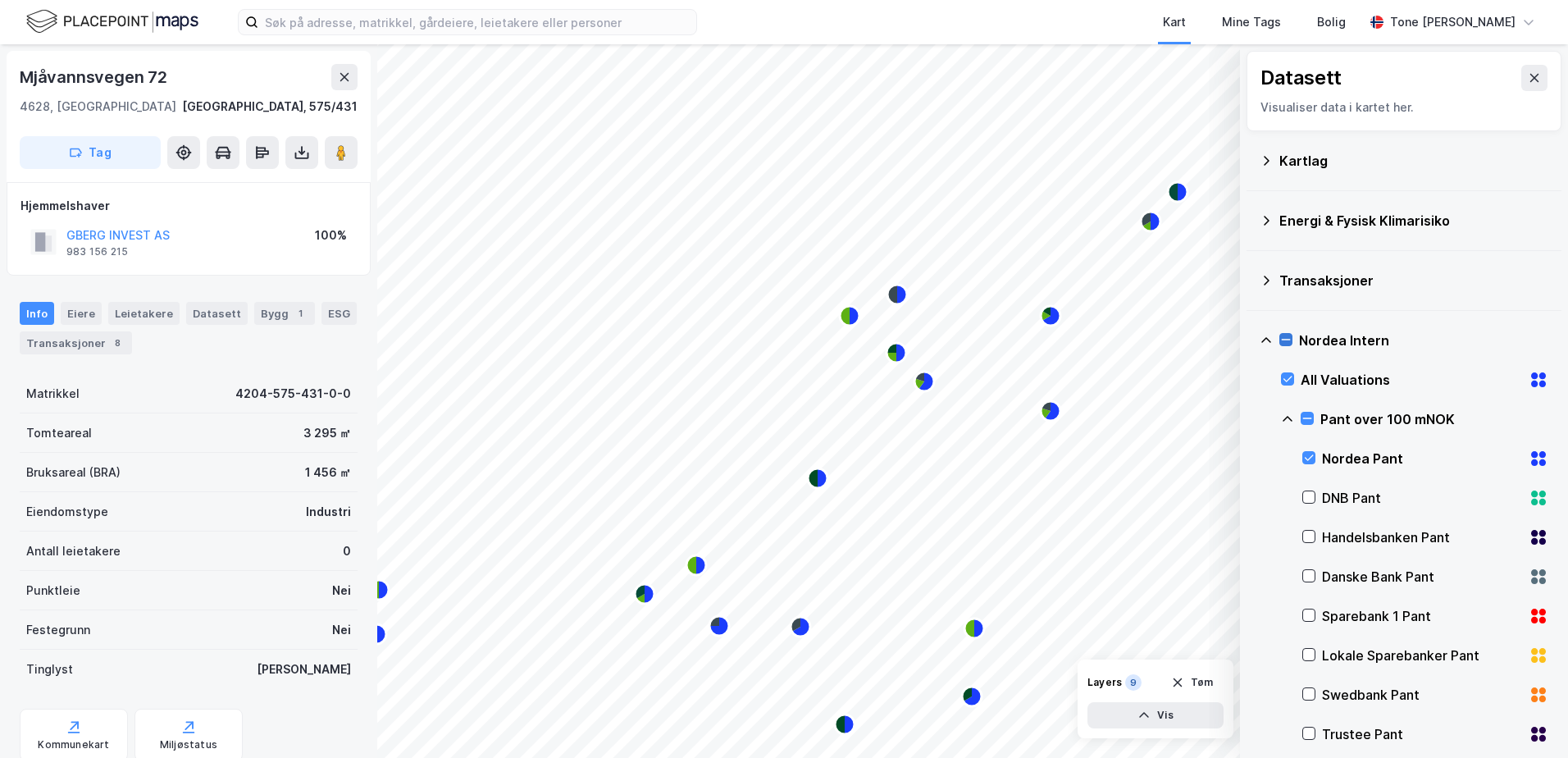
click at [1283, 338] on icon at bounding box center [1286, 340] width 12 height 12
click at [1287, 338] on icon at bounding box center [1286, 340] width 12 height 12
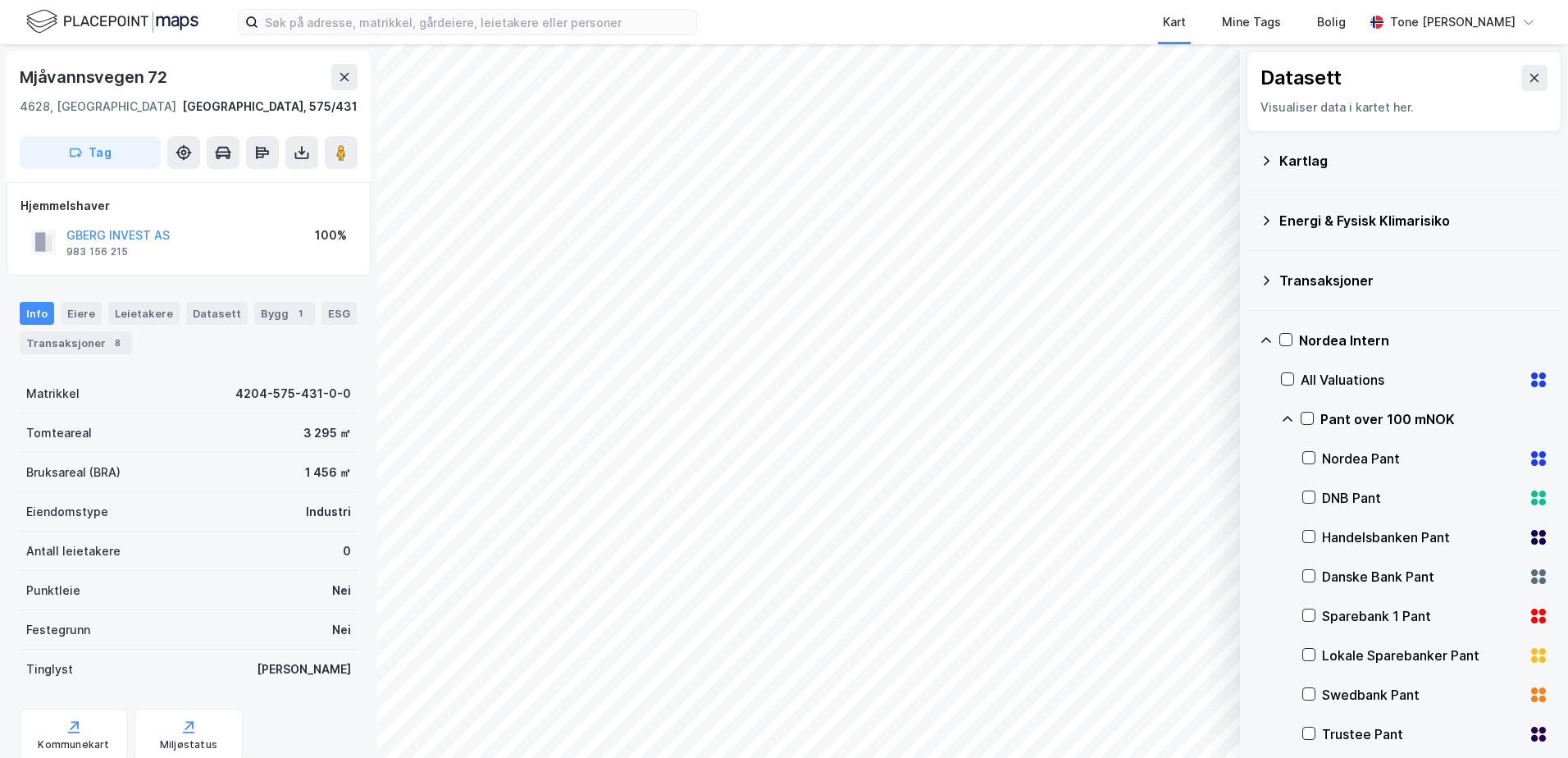
click at [1267, 340] on icon at bounding box center [1266, 340] width 13 height 13
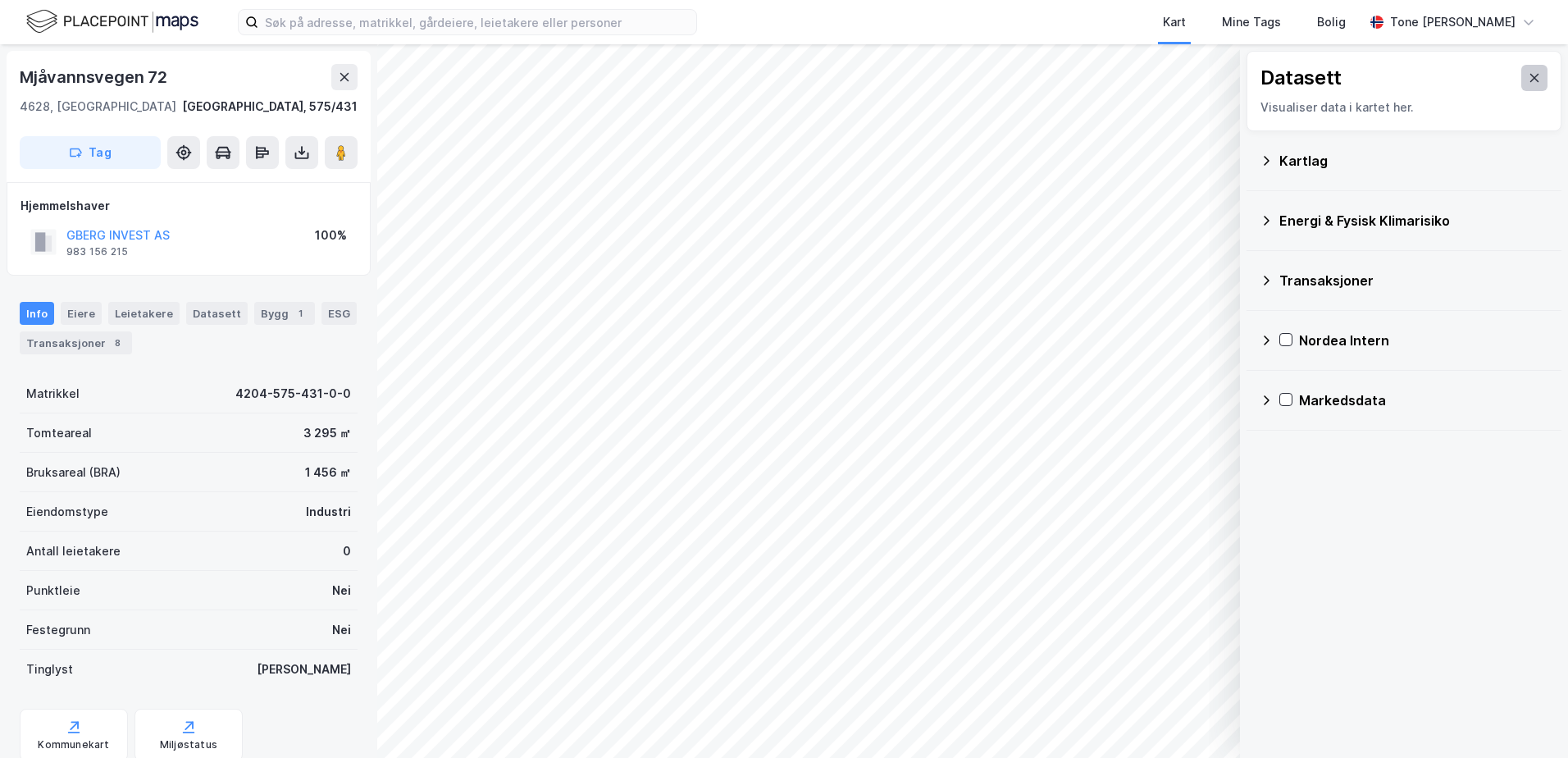
click at [1527, 73] on icon at bounding box center [1533, 78] width 13 height 13
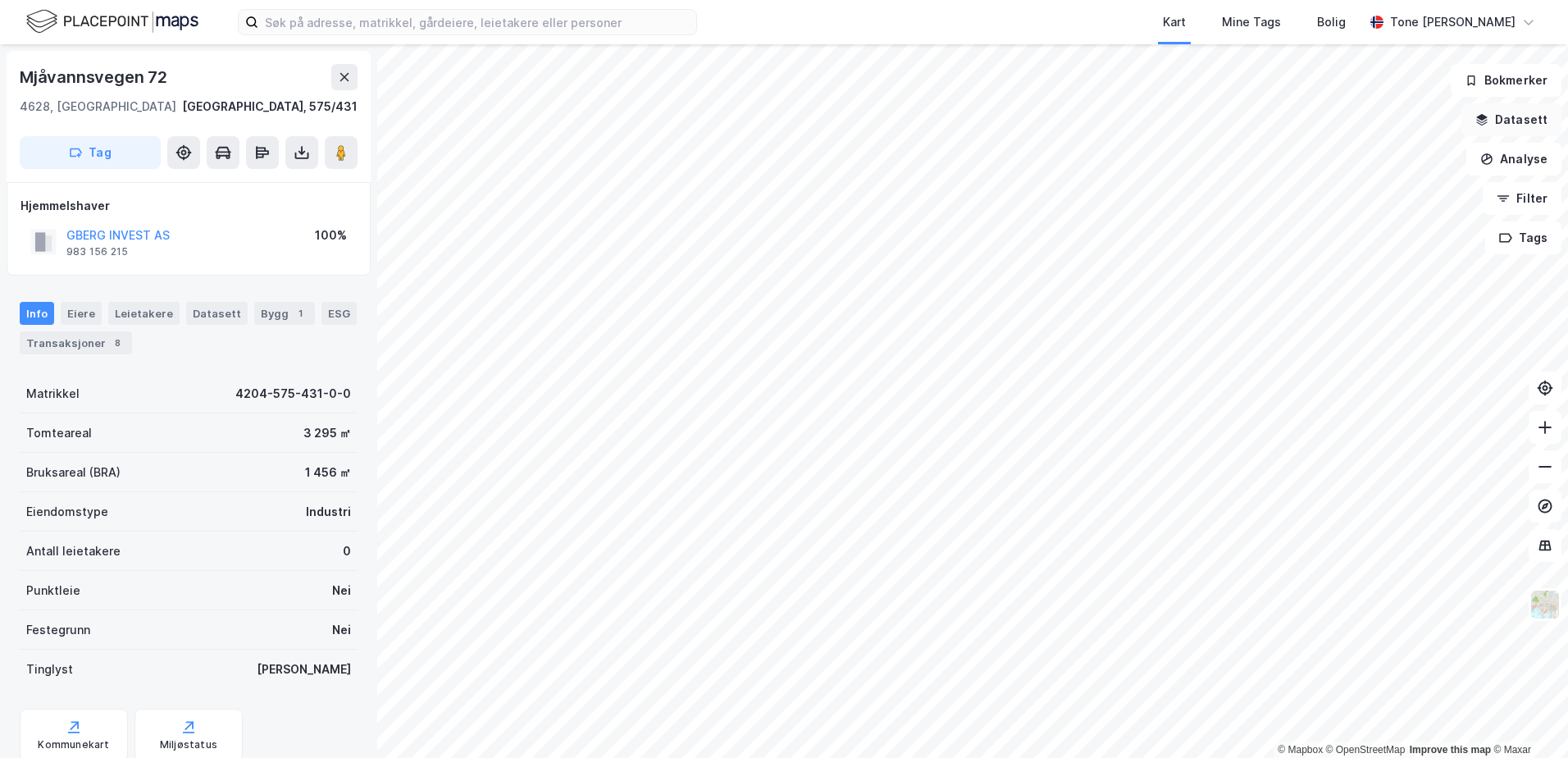
click at [1505, 119] on button "Datasett" at bounding box center [1511, 120] width 100 height 33
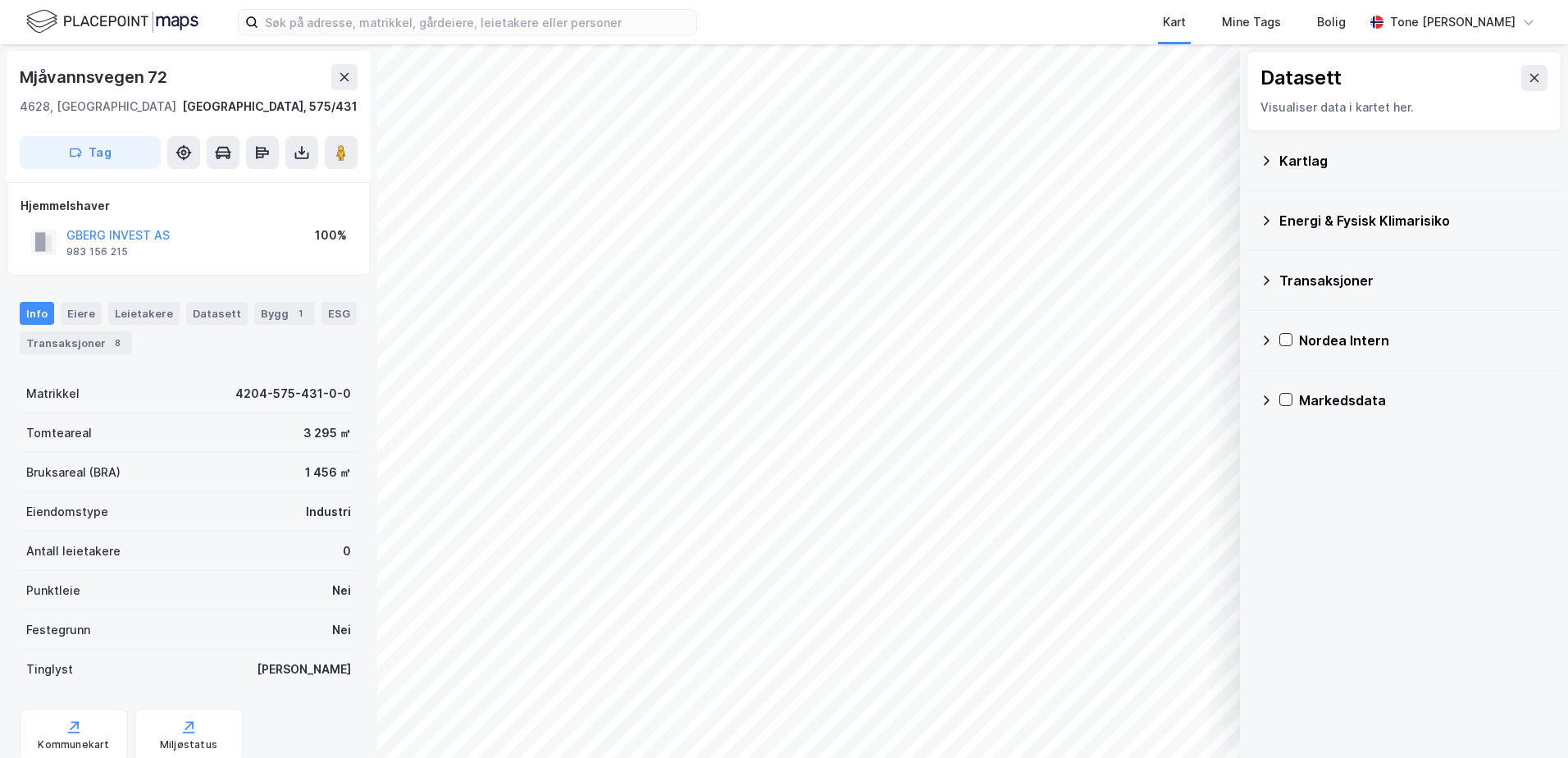
click at [1283, 164] on div "Kartlag" at bounding box center [1413, 161] width 269 height 20
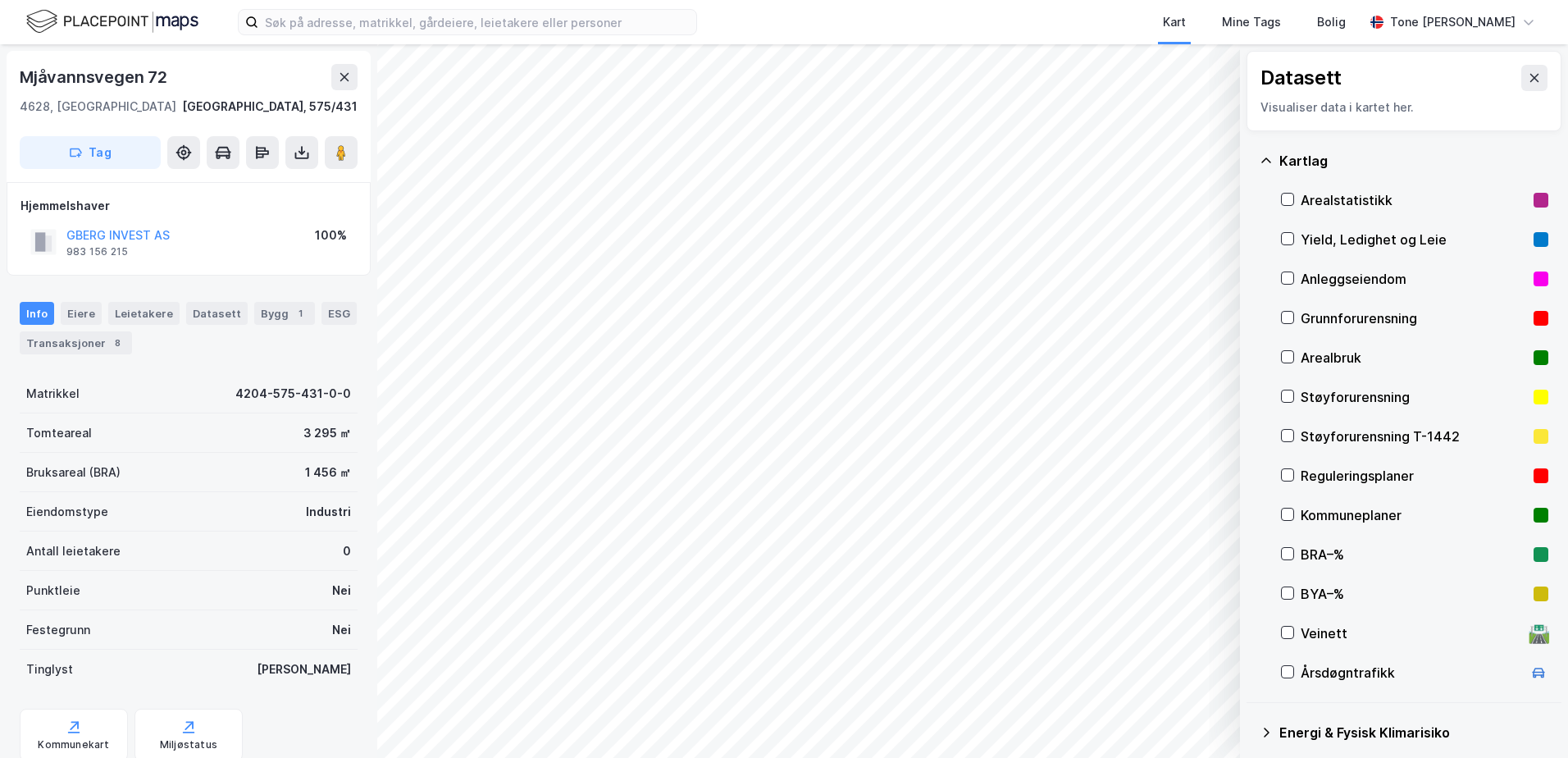
click at [1327, 317] on div "Grunnforurensning" at bounding box center [1413, 318] width 226 height 20
click at [1285, 314] on icon at bounding box center [1288, 317] width 12 height 12
click at [1266, 155] on icon at bounding box center [1266, 161] width 13 height 13
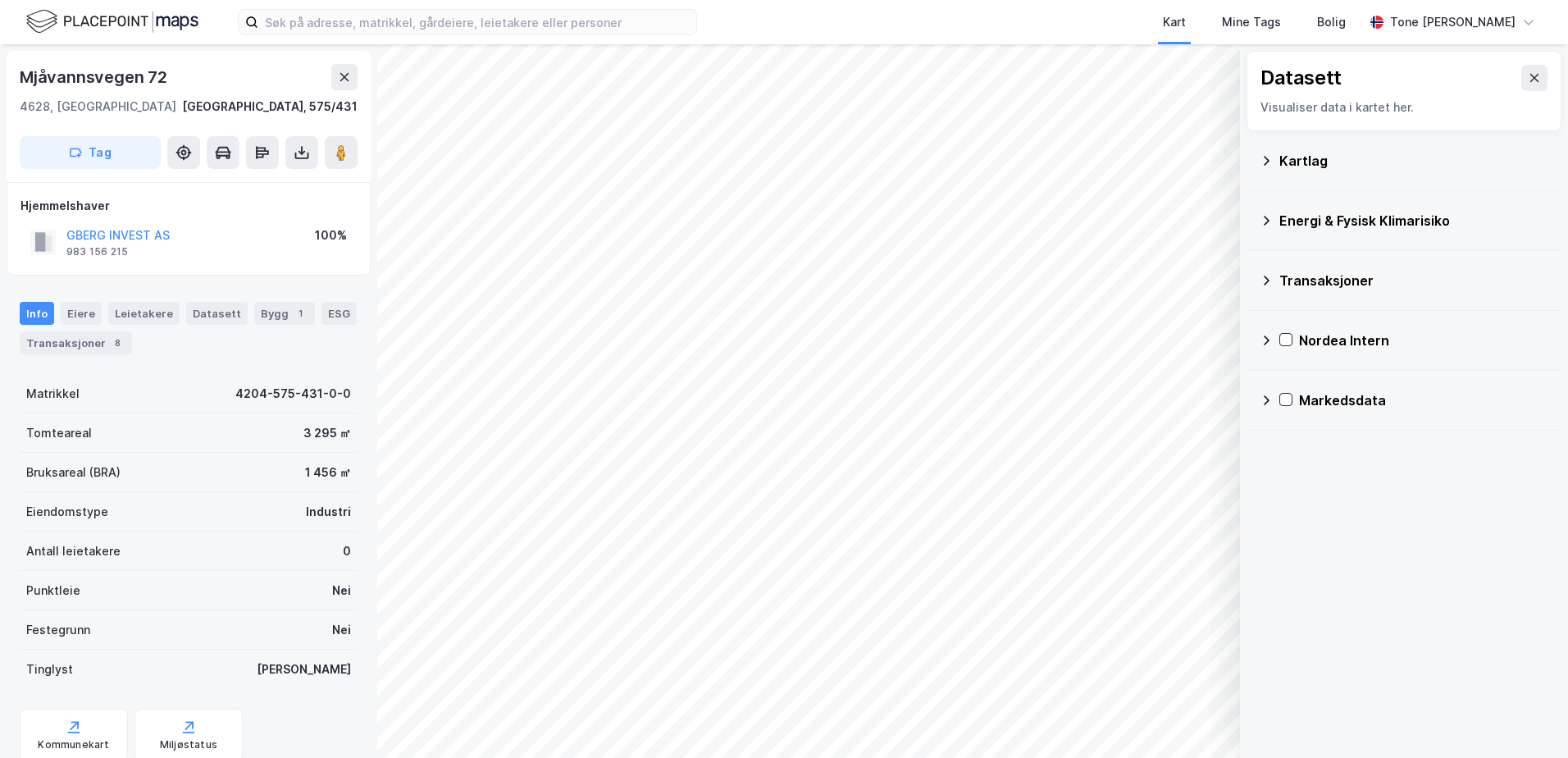
click at [1288, 221] on div "Energi & Fysisk Klimarisiko" at bounding box center [1413, 220] width 269 height 20
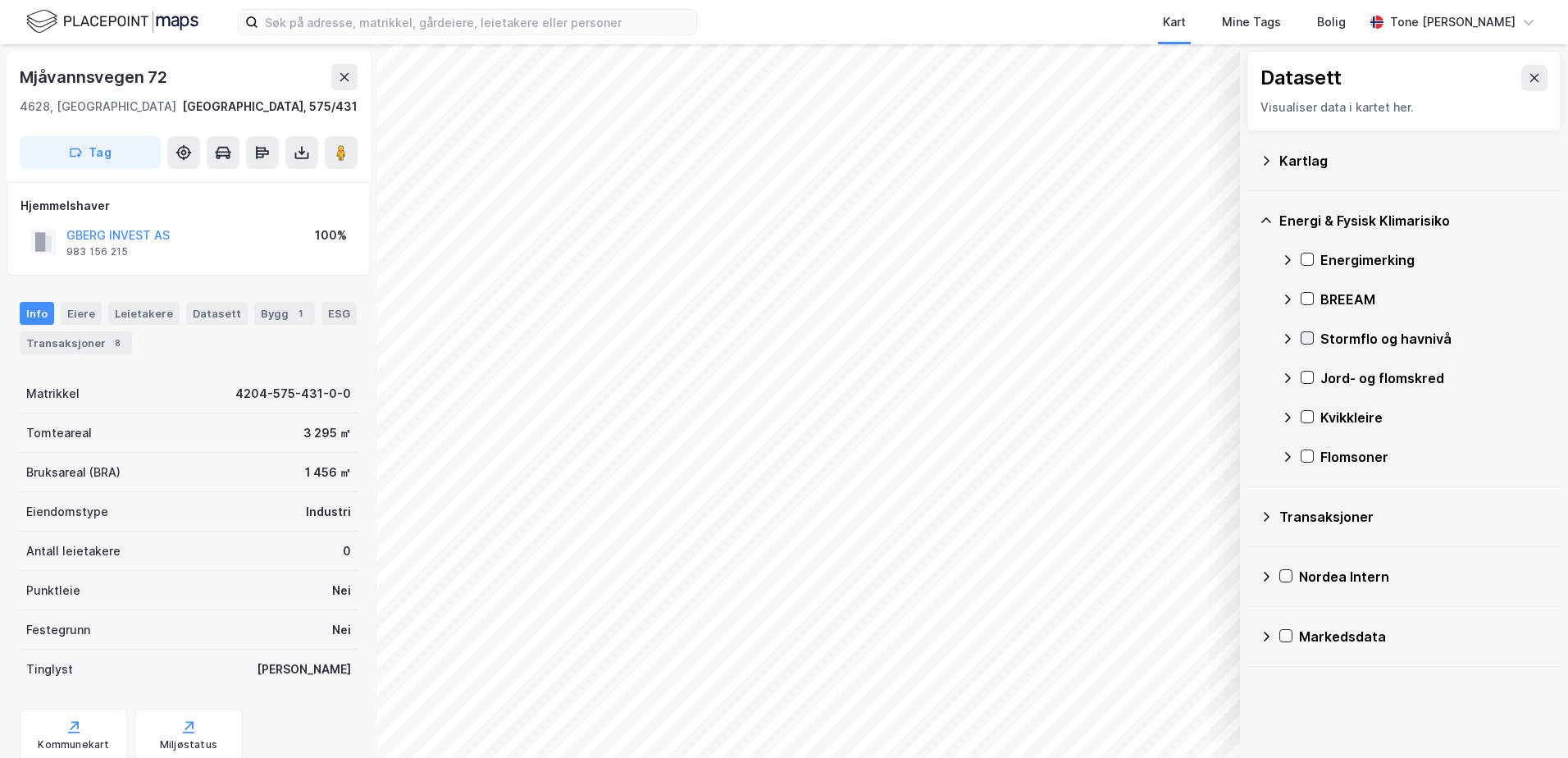
click at [1305, 336] on icon at bounding box center [1308, 338] width 12 height 12
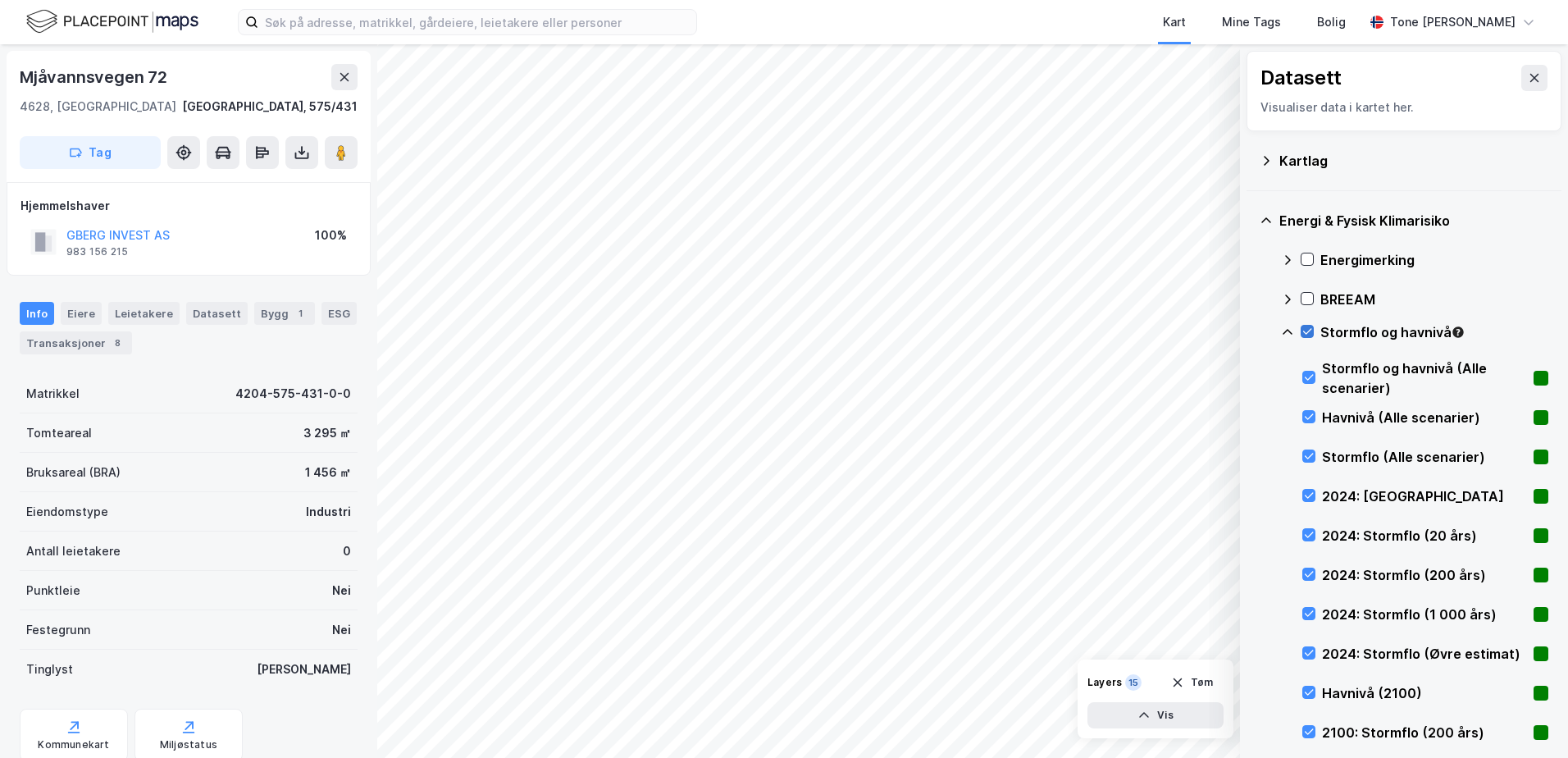
click at [1311, 333] on icon at bounding box center [1308, 331] width 12 height 12
click at [1287, 329] on icon at bounding box center [1287, 331] width 13 height 13
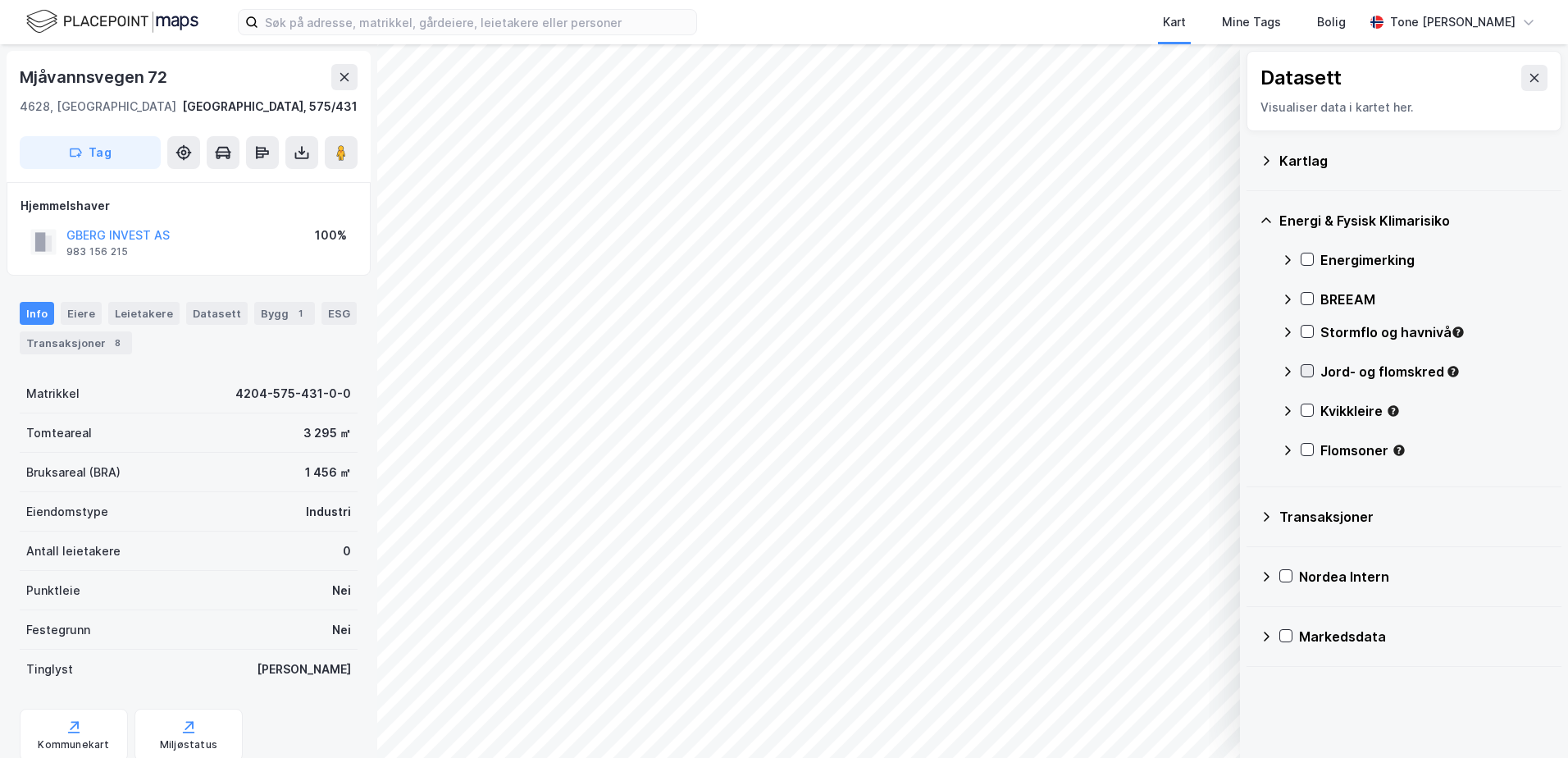
click at [1310, 368] on icon at bounding box center [1308, 371] width 12 height 12
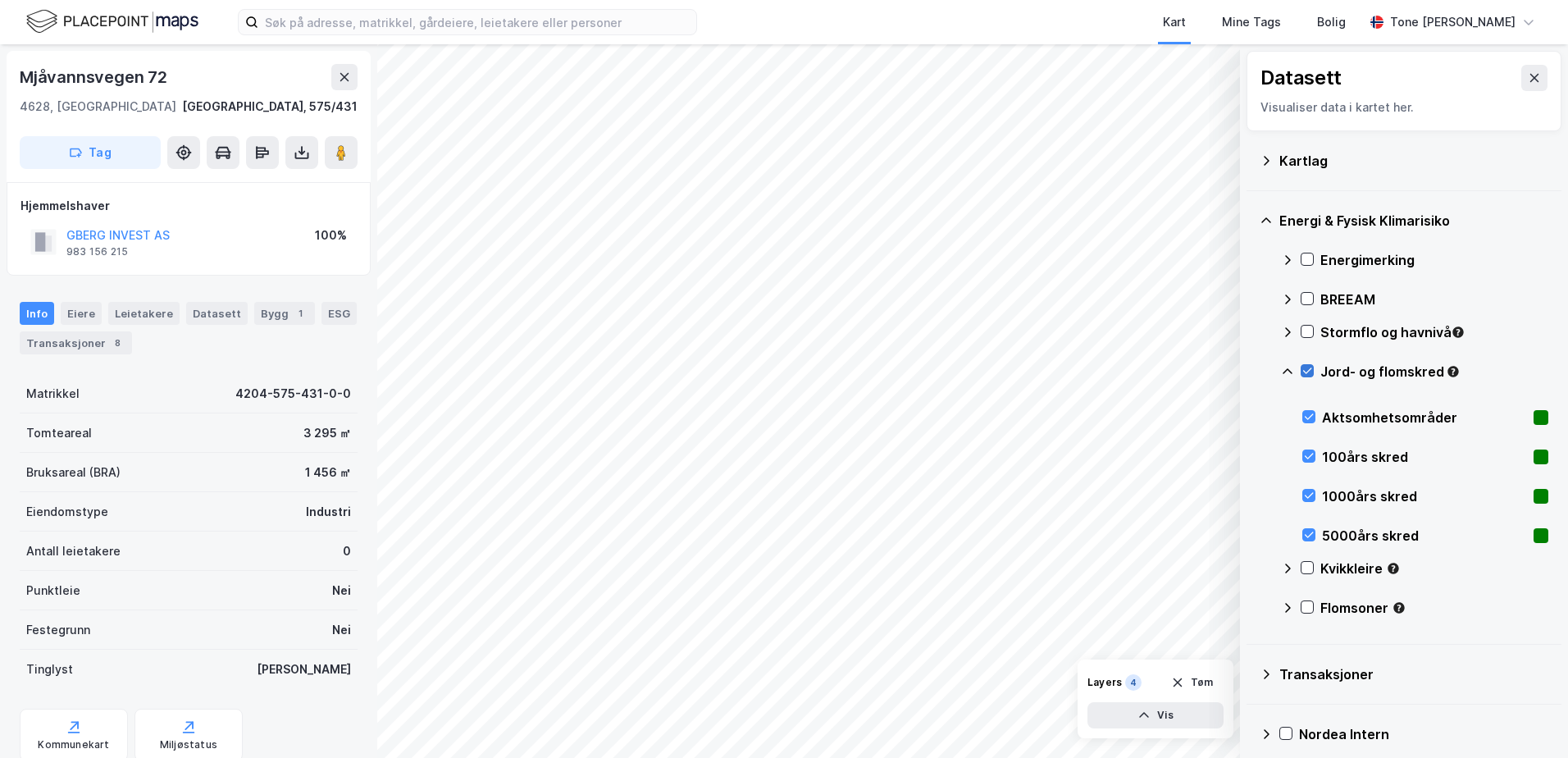
click at [1308, 366] on icon at bounding box center [1308, 371] width 12 height 12
click at [1283, 369] on icon at bounding box center [1287, 371] width 13 height 13
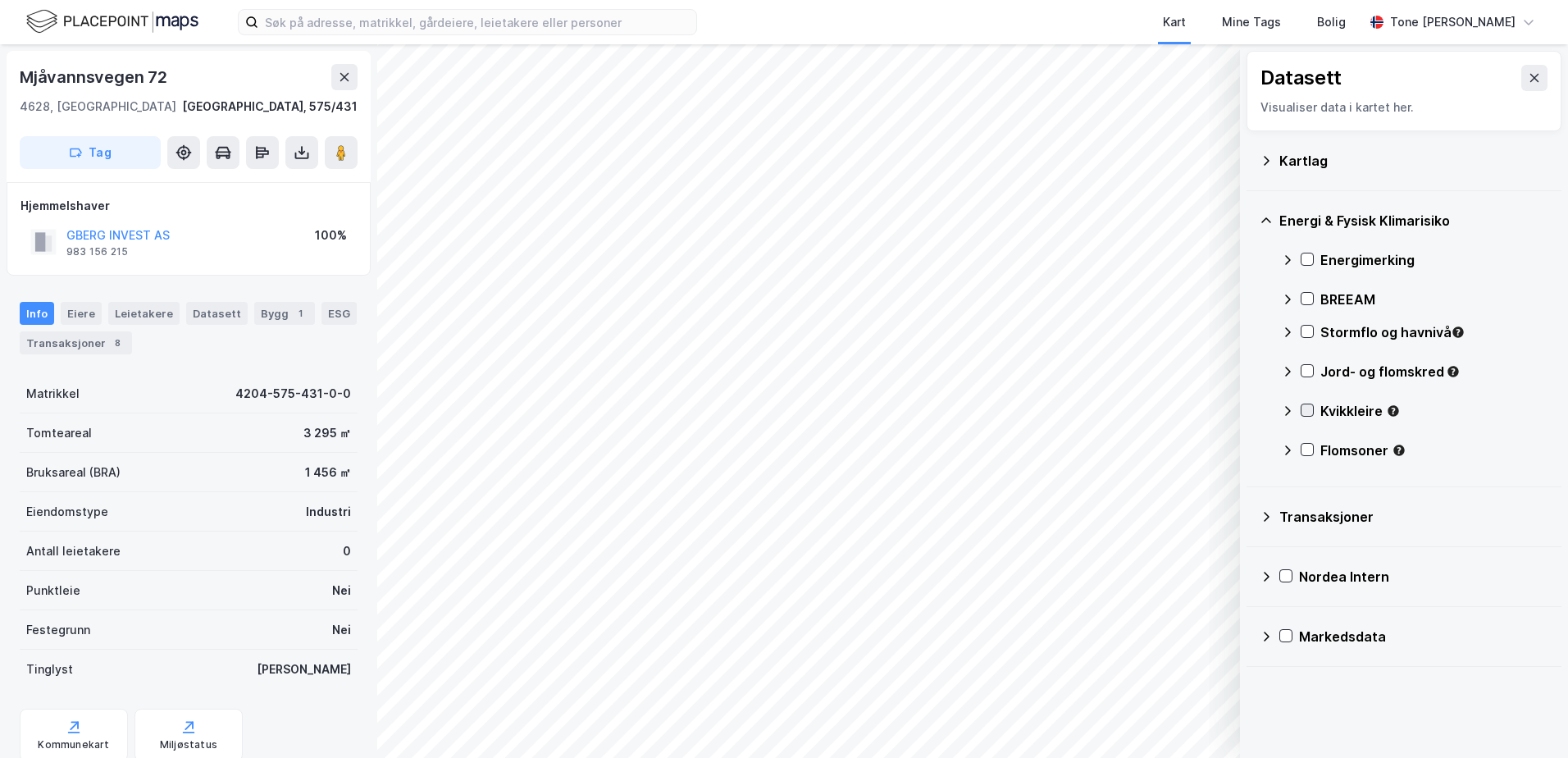
click at [1308, 407] on icon at bounding box center [1308, 410] width 12 height 12
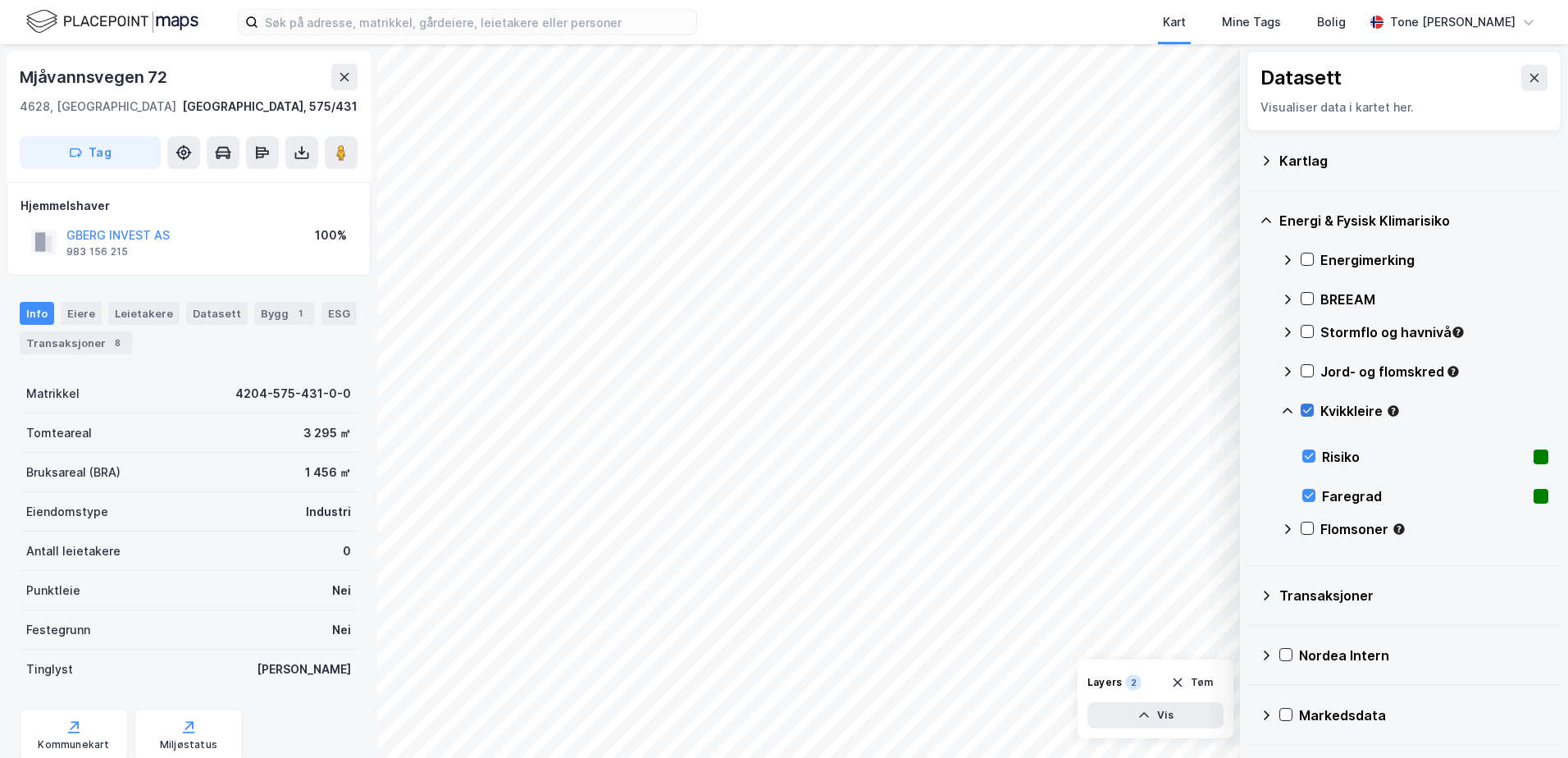
click at [1308, 407] on icon at bounding box center [1308, 410] width 12 height 12
click at [1287, 414] on icon at bounding box center [1287, 410] width 13 height 13
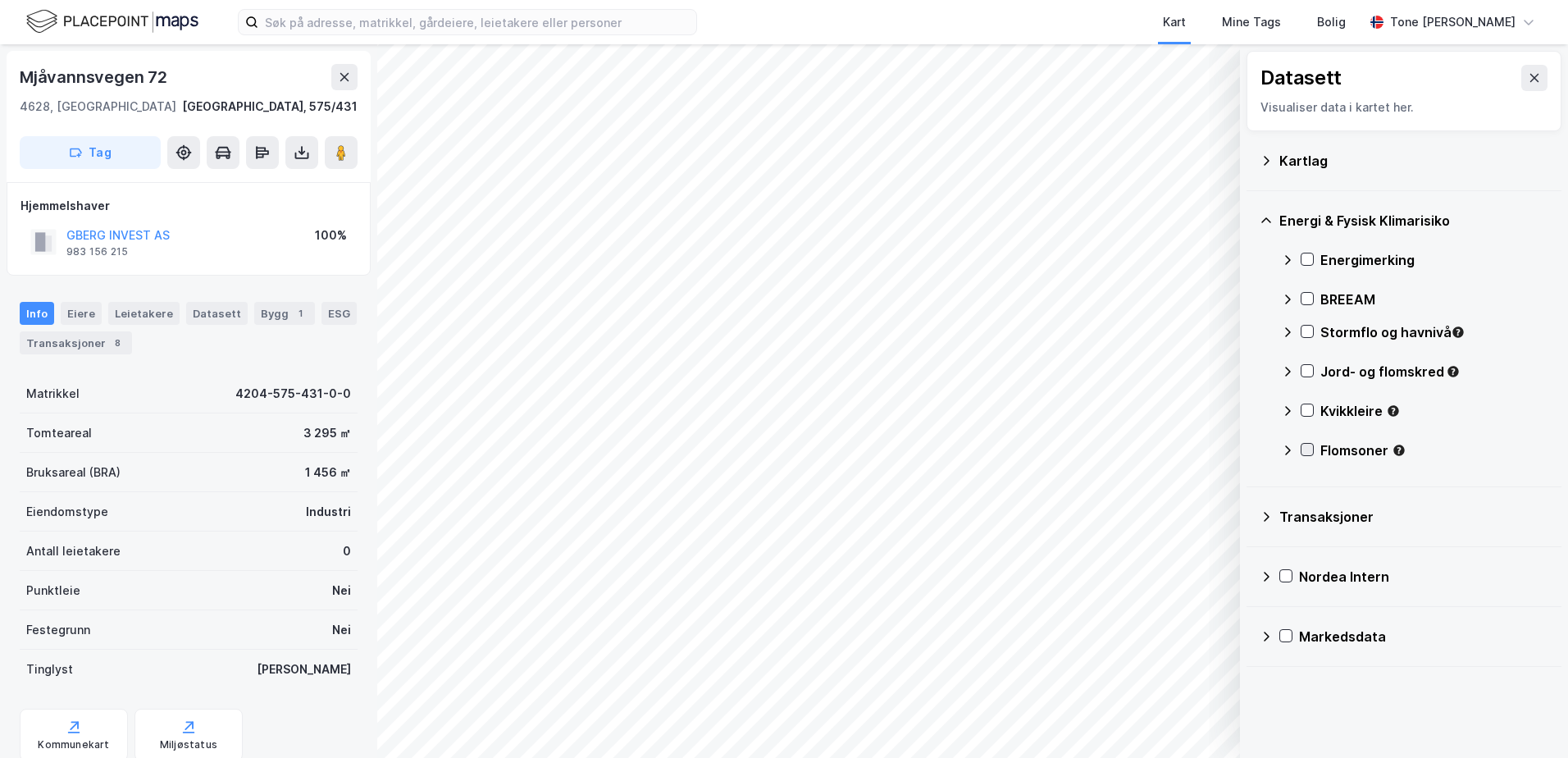
click at [1309, 448] on icon at bounding box center [1308, 450] width 12 height 12
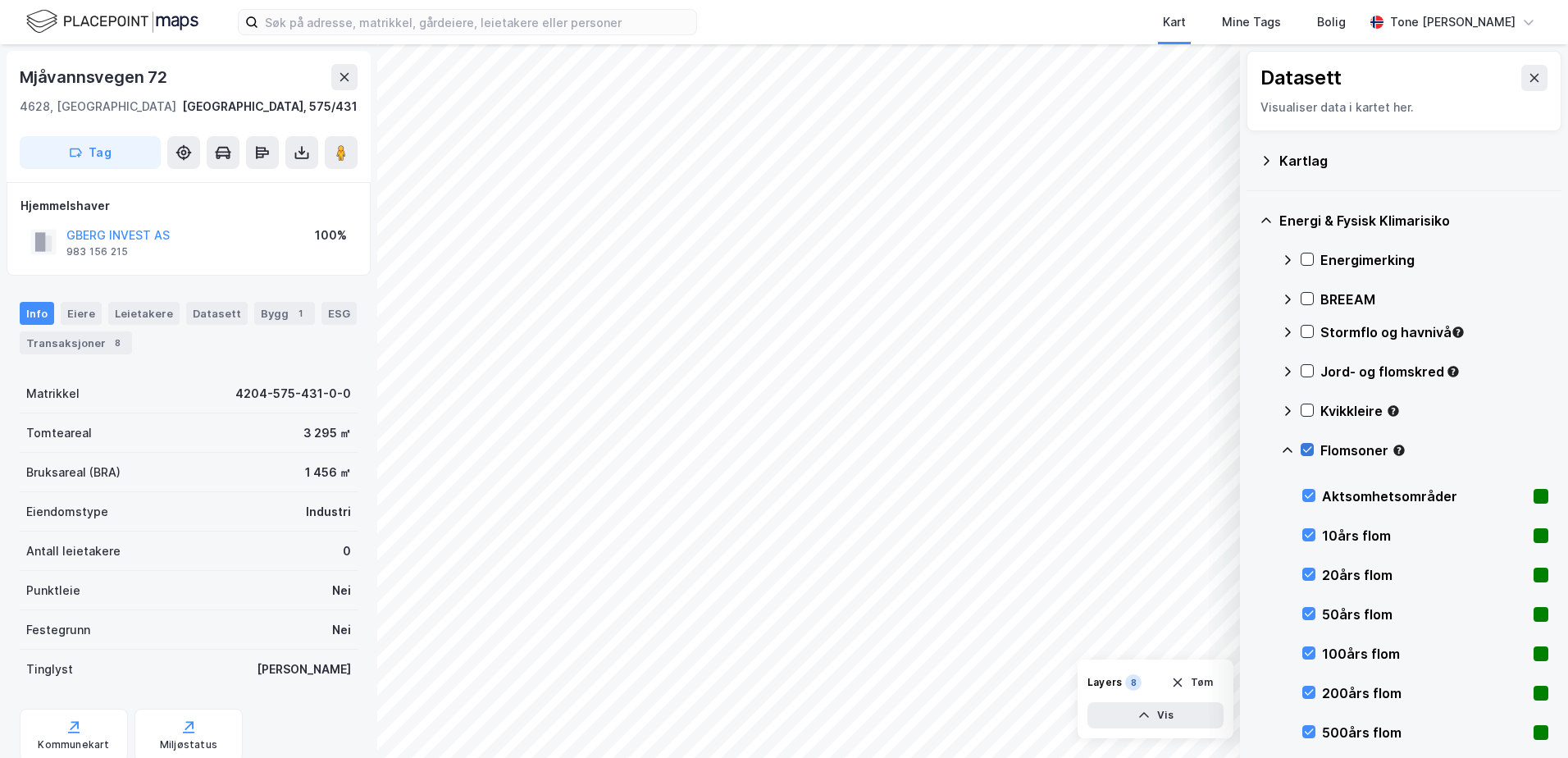
click at [1309, 448] on icon at bounding box center [1308, 450] width 12 height 12
